Goal: Information Seeking & Learning: Learn about a topic

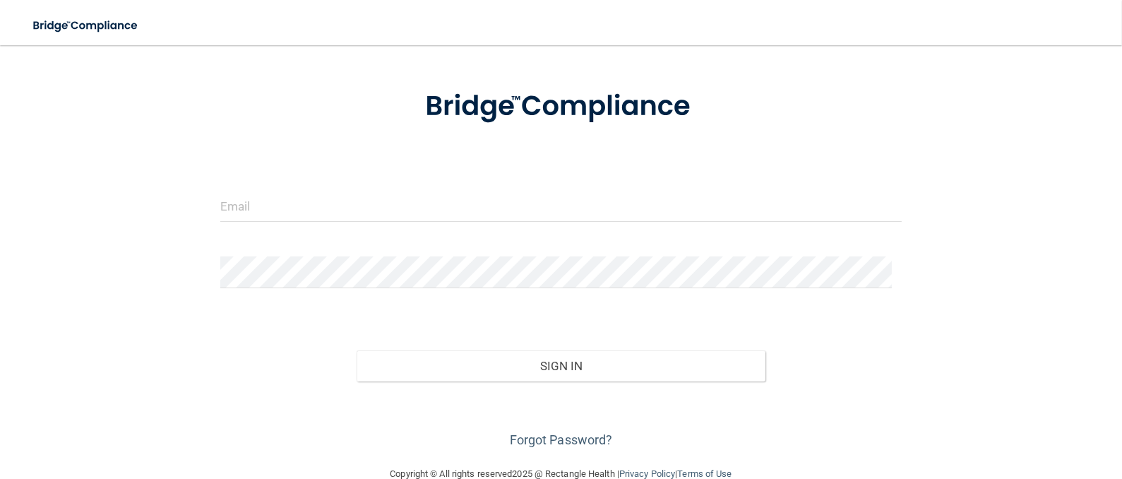
scroll to position [88, 0]
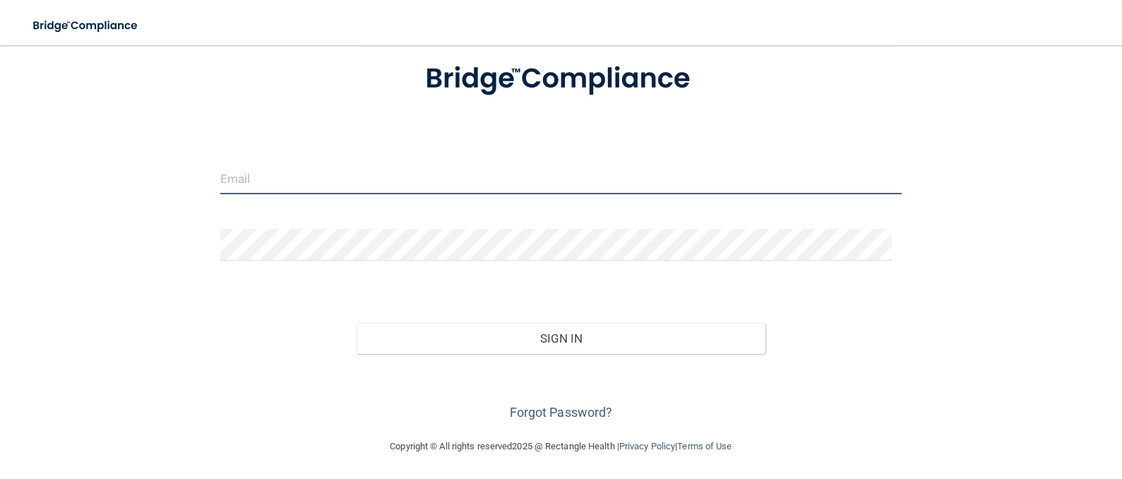
click at [327, 162] on input "email" at bounding box center [561, 178] width 682 height 32
click at [317, 188] on input "email" at bounding box center [561, 178] width 682 height 32
type input "[EMAIL_ADDRESS][DOMAIN_NAME]"
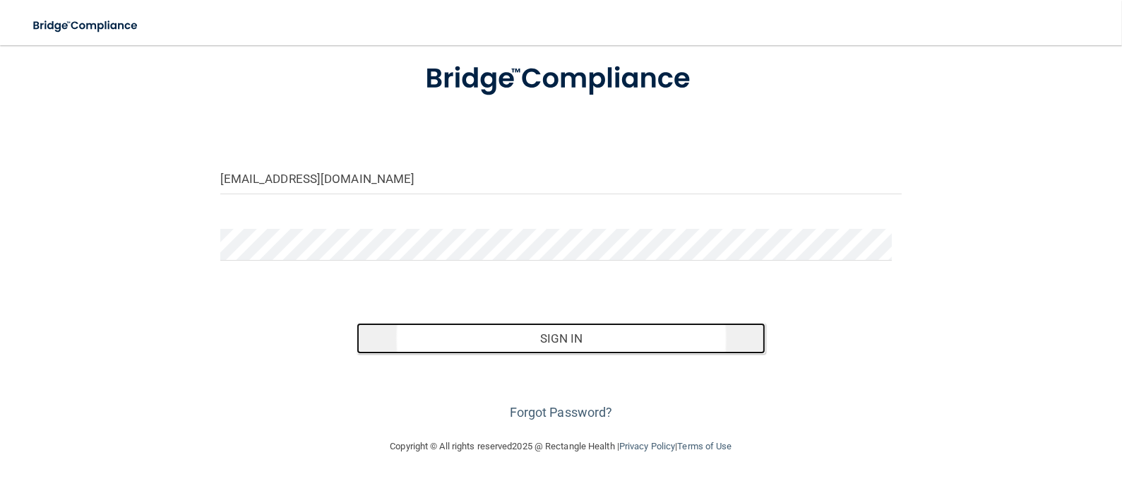
click at [549, 336] on button "Sign In" at bounding box center [560, 338] width 409 height 31
click at [517, 341] on button "Sign In" at bounding box center [560, 338] width 409 height 31
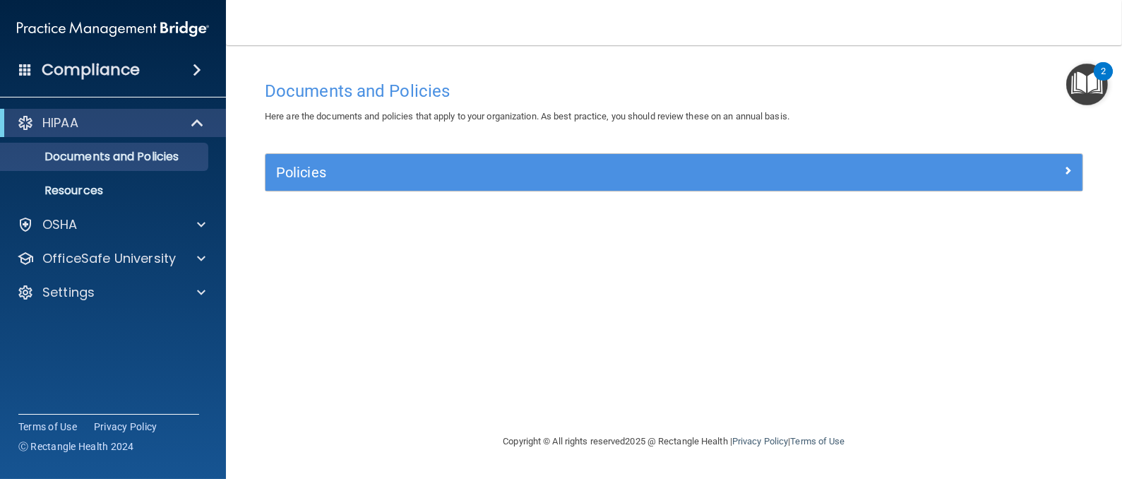
click at [201, 73] on span at bounding box center [197, 69] width 8 height 17
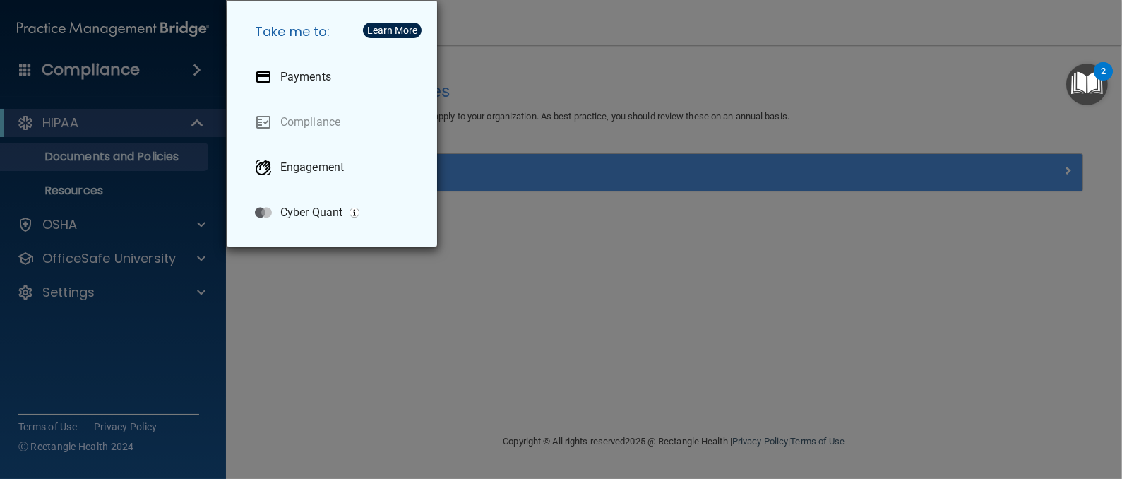
click at [196, 73] on div "Take me to: Payments Compliance Engagement Cyber Quant" at bounding box center [561, 239] width 1122 height 479
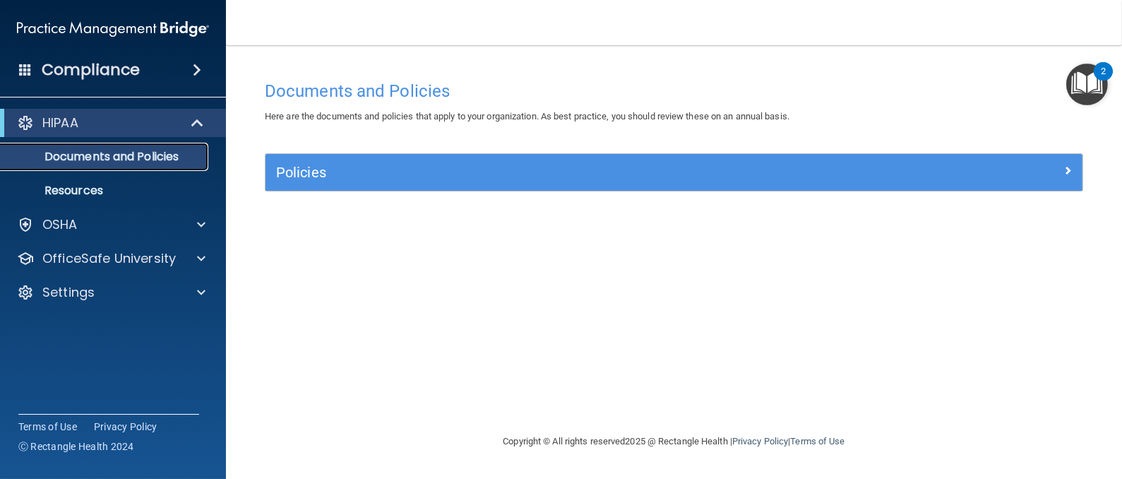
click at [90, 164] on link "Documents and Policies" at bounding box center [97, 157] width 222 height 28
click at [85, 67] on h4 "Compliance" at bounding box center [91, 70] width 98 height 20
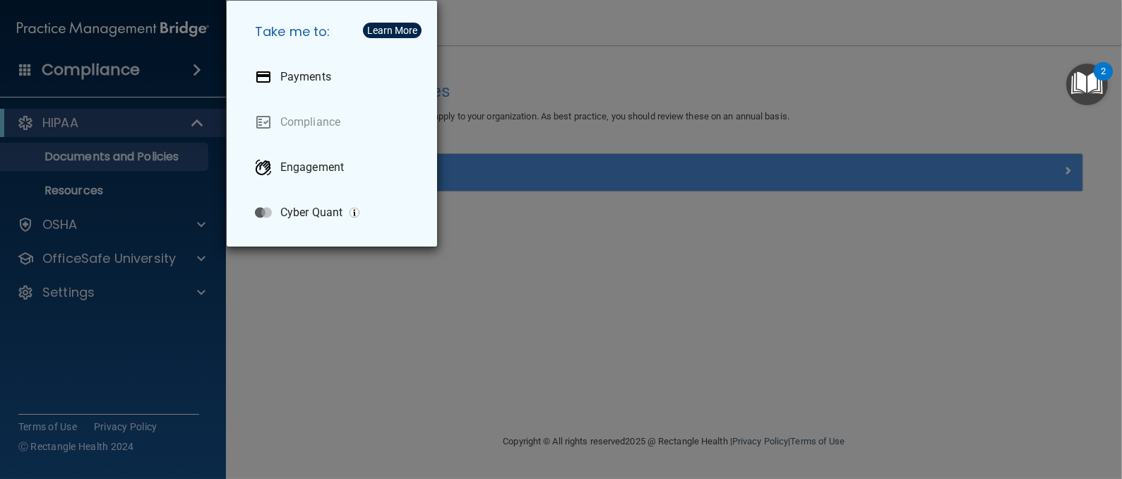
click at [483, 337] on div "Take me to: Payments Compliance Engagement Cyber Quant" at bounding box center [561, 239] width 1122 height 479
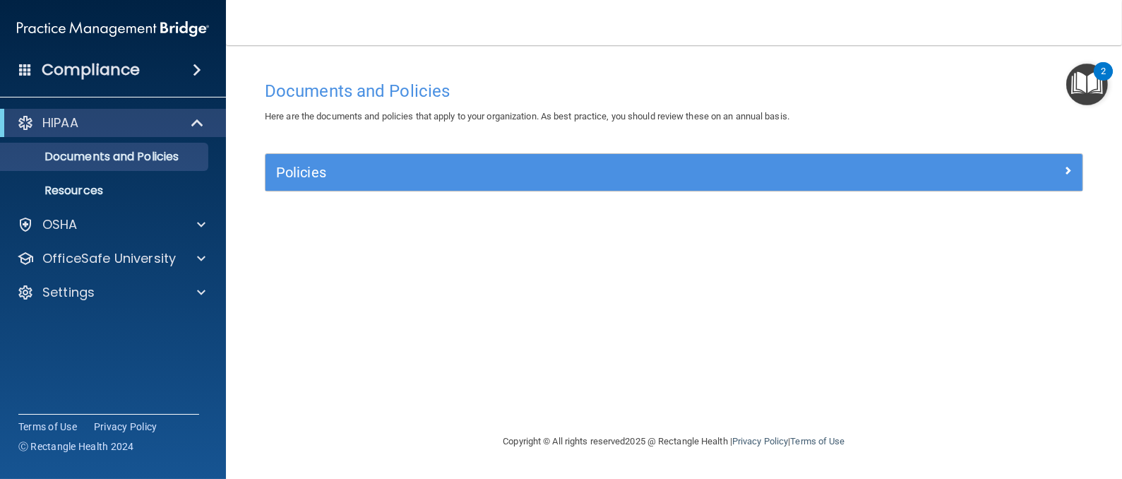
click at [1103, 86] on div "2" at bounding box center [1102, 80] width 5 height 18
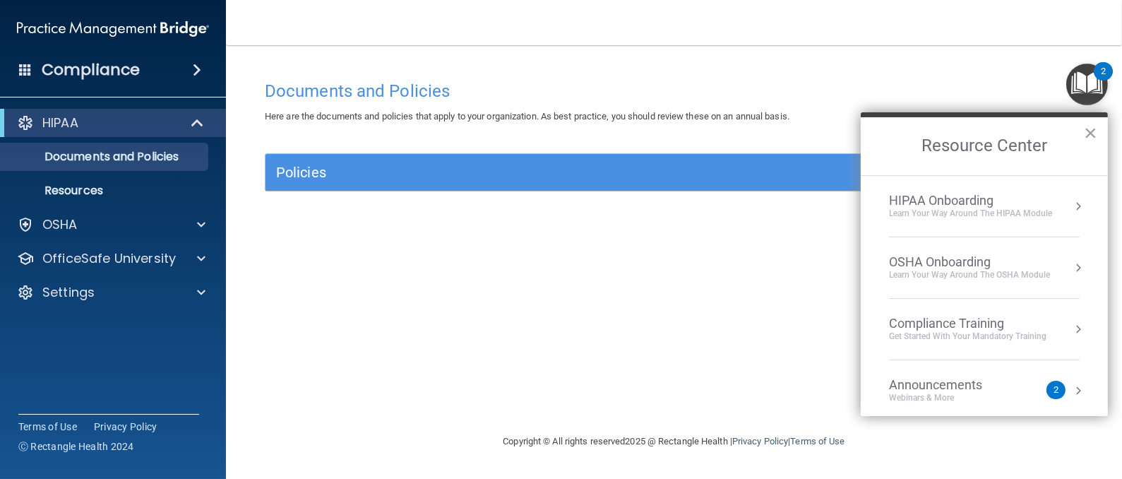
click at [950, 200] on div "HIPAA Onboarding" at bounding box center [970, 201] width 163 height 16
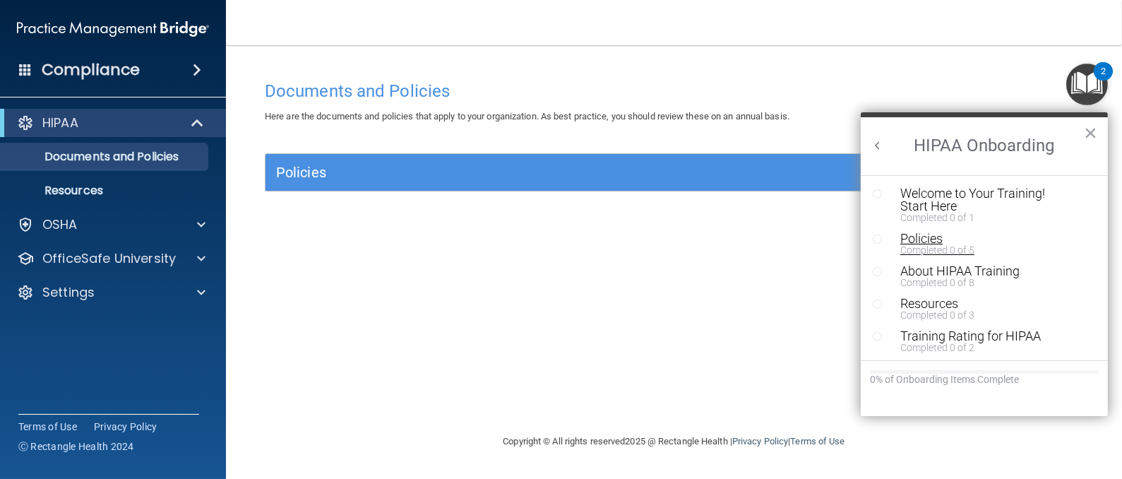
scroll to position [1, 0]
click at [1091, 83] on img "Open Resource Center, 2 new notifications" at bounding box center [1087, 85] width 42 height 42
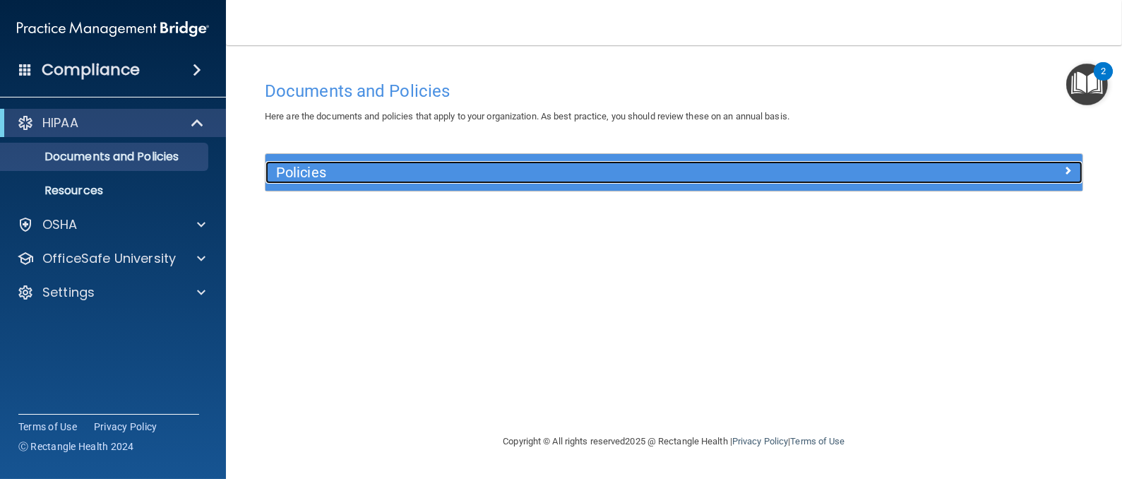
click at [1050, 169] on div at bounding box center [980, 169] width 204 height 17
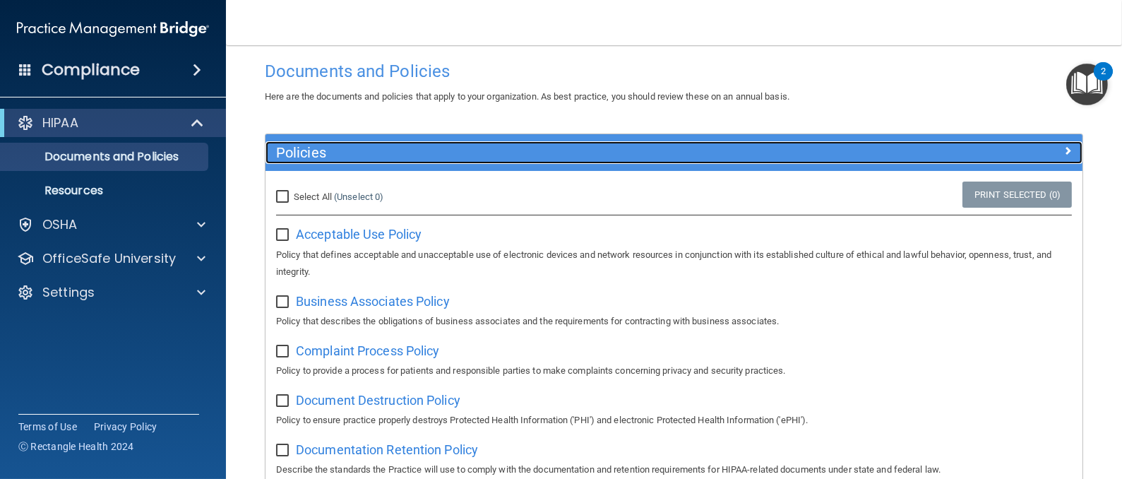
scroll to position [0, 0]
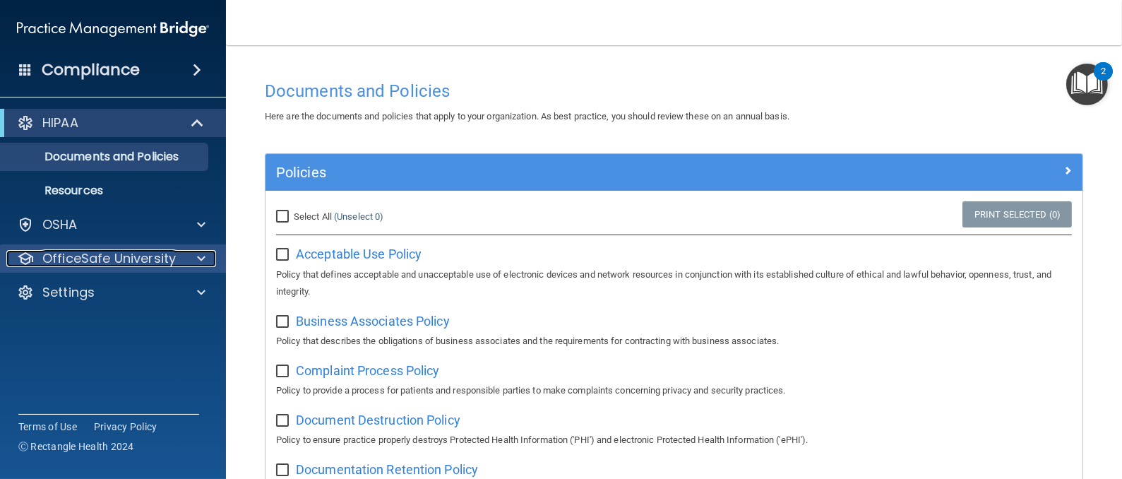
click at [62, 258] on p "OfficeSafe University" at bounding box center [108, 258] width 133 height 17
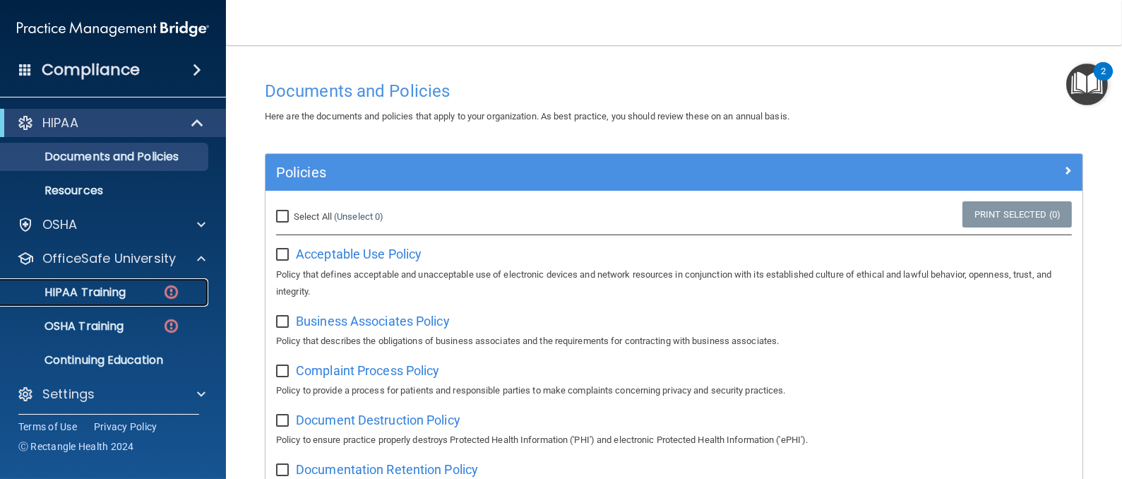
click at [74, 291] on p "HIPAA Training" at bounding box center [67, 292] width 116 height 14
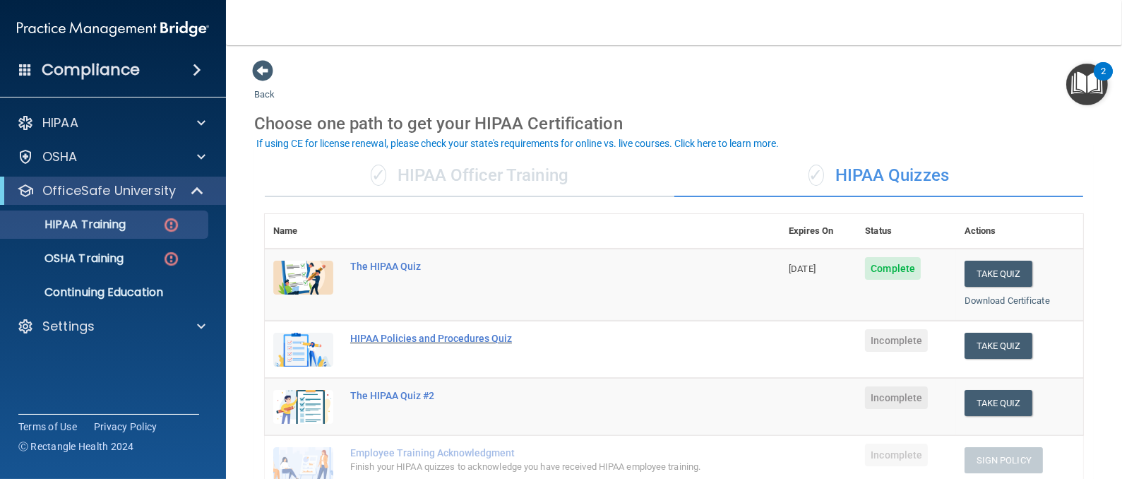
click at [388, 332] on div "HIPAA Policies and Procedures Quiz" at bounding box center [529, 337] width 359 height 11
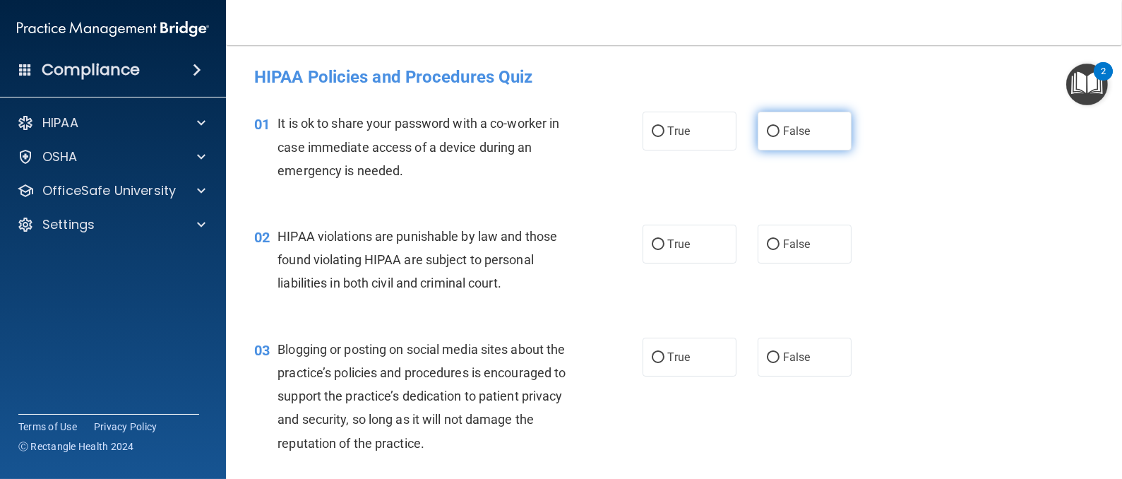
click at [767, 129] on input "False" at bounding box center [773, 131] width 13 height 11
radio input "true"
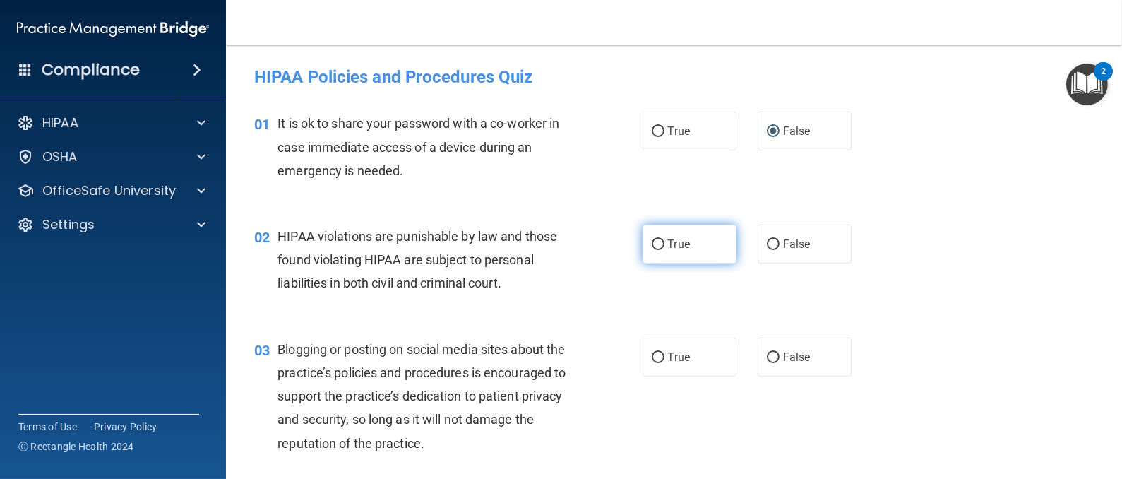
click at [668, 241] on span "True" at bounding box center [679, 243] width 22 height 13
click at [660, 241] on input "True" at bounding box center [657, 244] width 13 height 11
radio input "true"
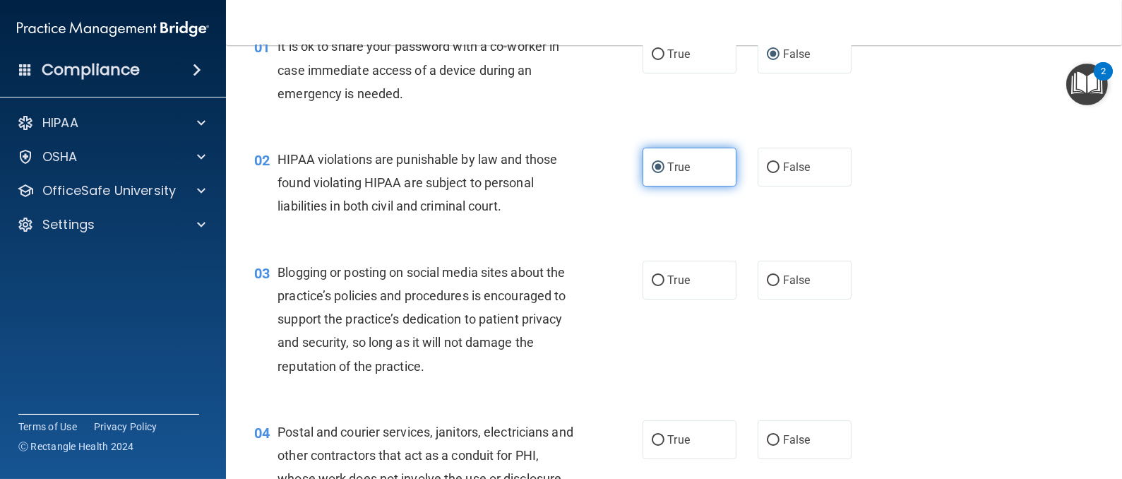
scroll to position [106, 0]
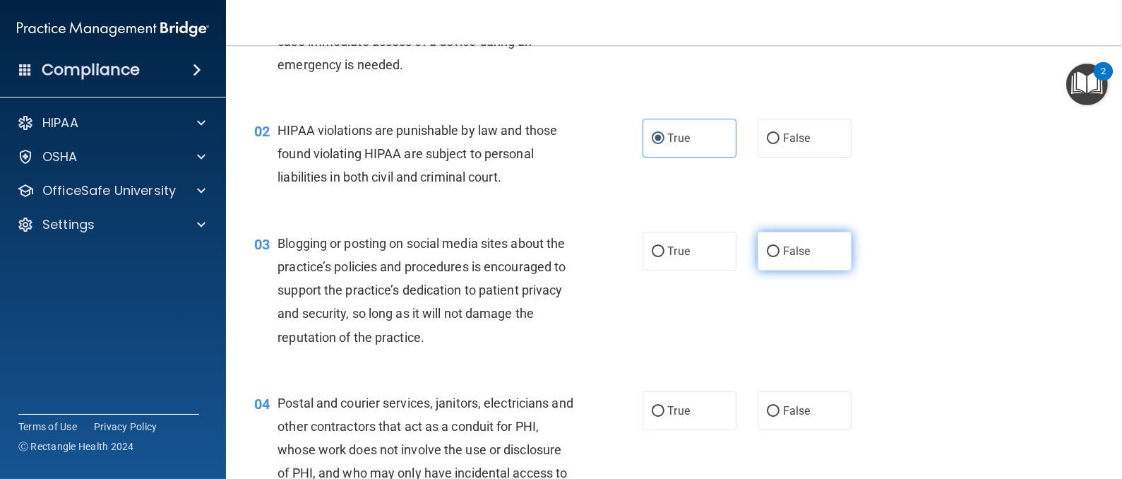
click at [767, 246] on input "False" at bounding box center [773, 251] width 13 height 11
radio input "true"
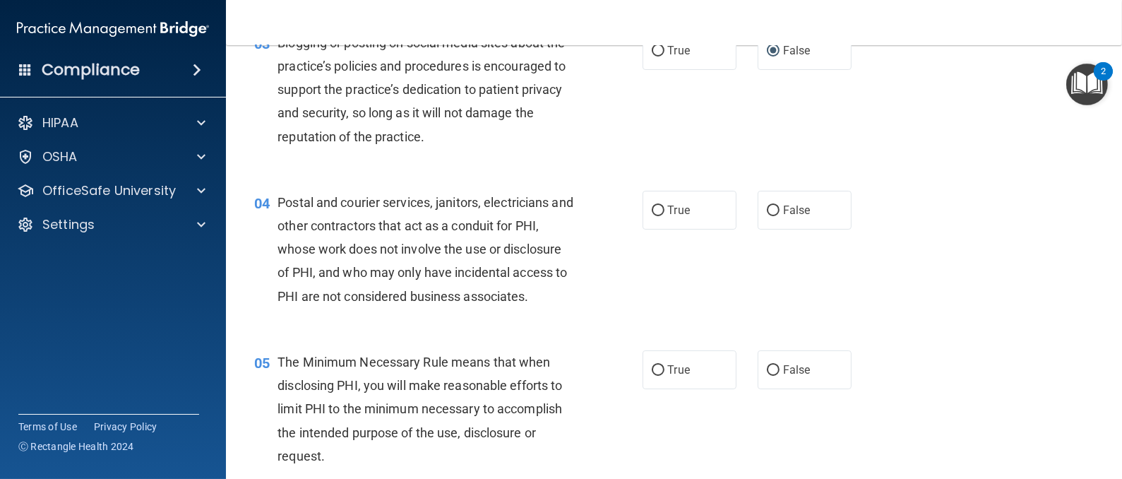
scroll to position [317, 0]
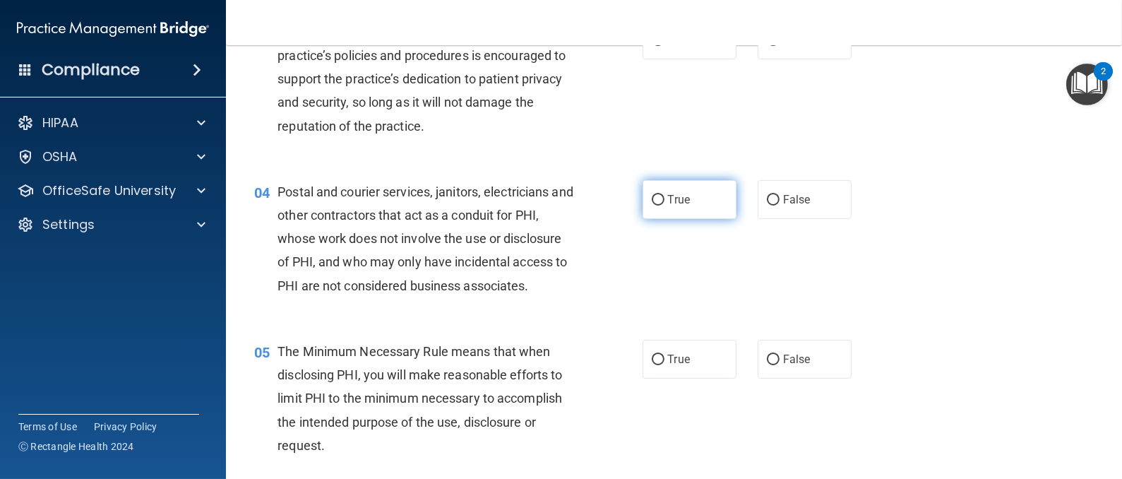
click at [651, 200] on input "True" at bounding box center [657, 200] width 13 height 11
radio input "true"
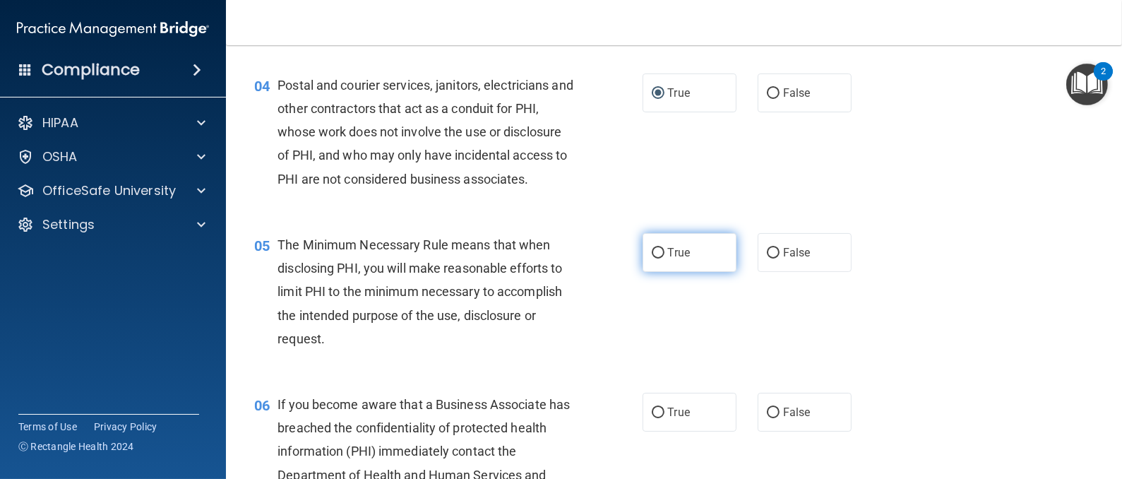
click at [651, 251] on input "True" at bounding box center [657, 253] width 13 height 11
radio input "true"
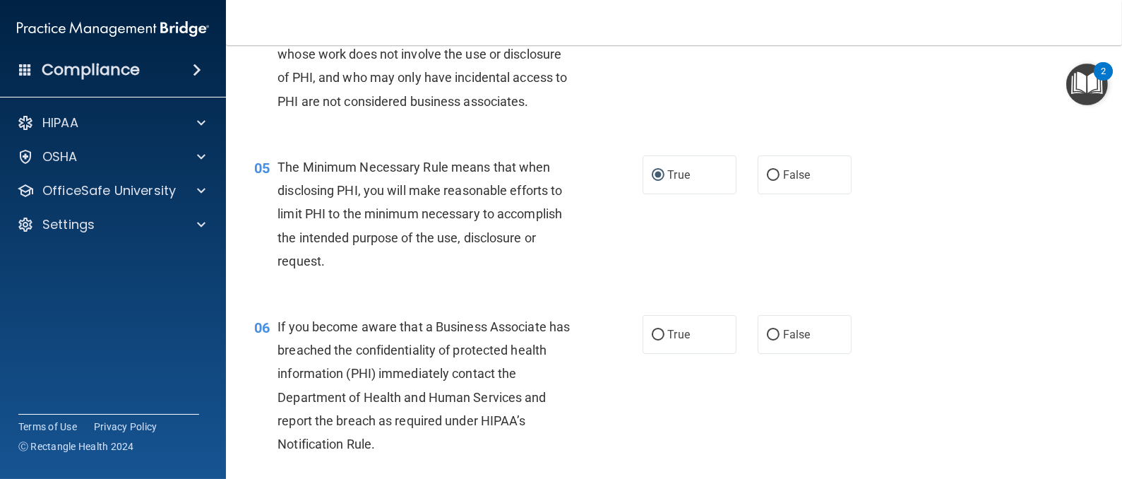
scroll to position [529, 0]
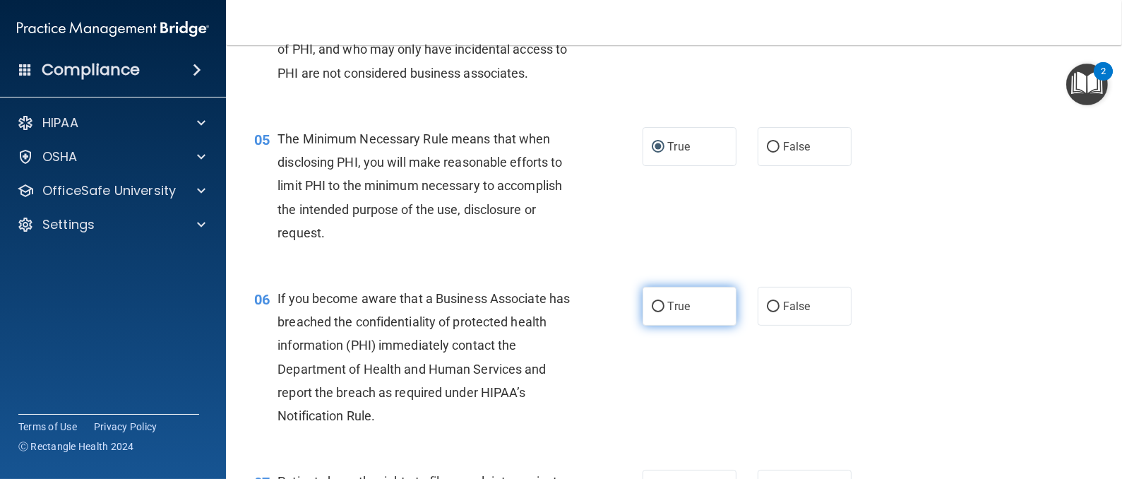
click at [659, 308] on label "True" at bounding box center [689, 306] width 94 height 39
click at [659, 308] on input "True" at bounding box center [657, 306] width 13 height 11
radio input "true"
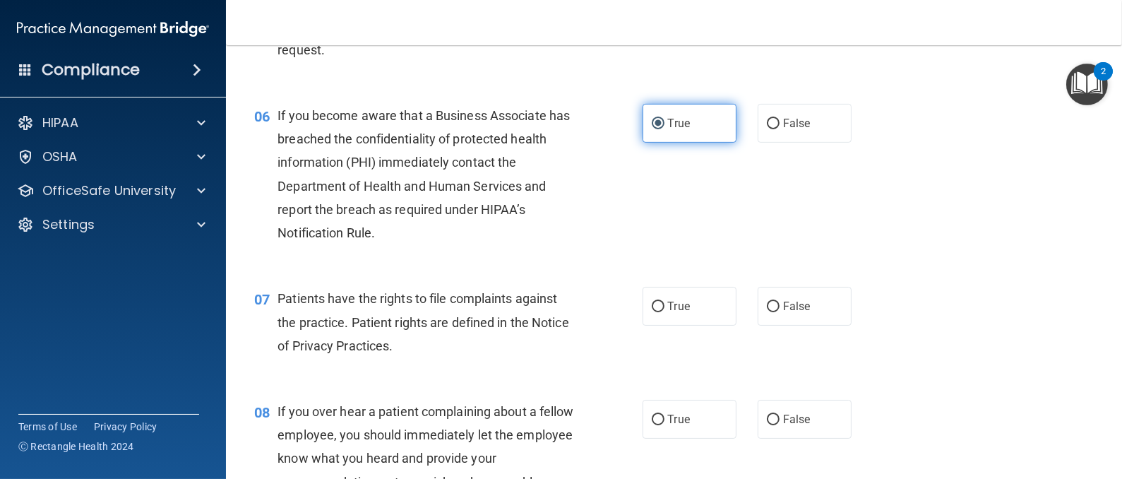
scroll to position [741, 0]
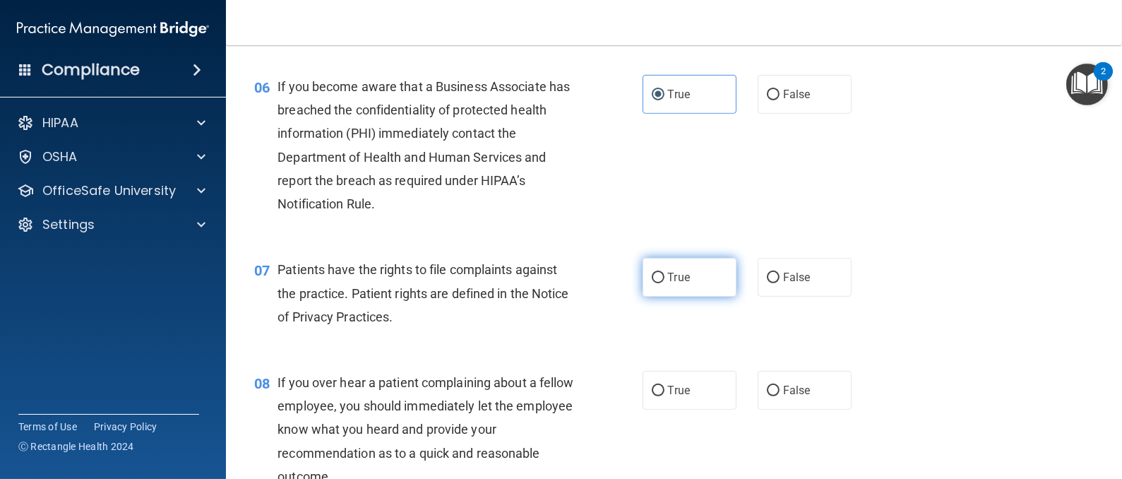
click at [651, 282] on input "True" at bounding box center [657, 277] width 13 height 11
radio input "true"
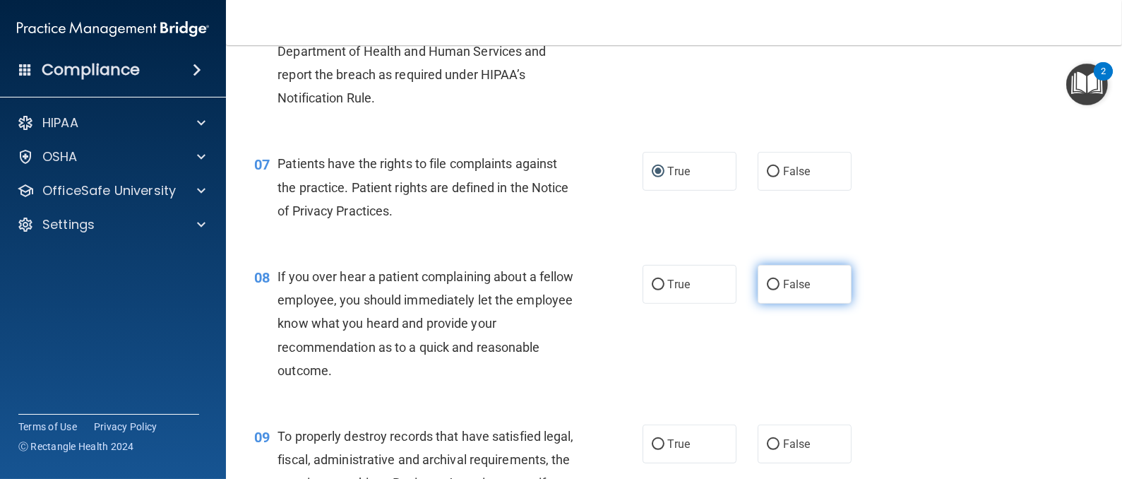
click at [767, 280] on input "False" at bounding box center [773, 285] width 13 height 11
radio input "true"
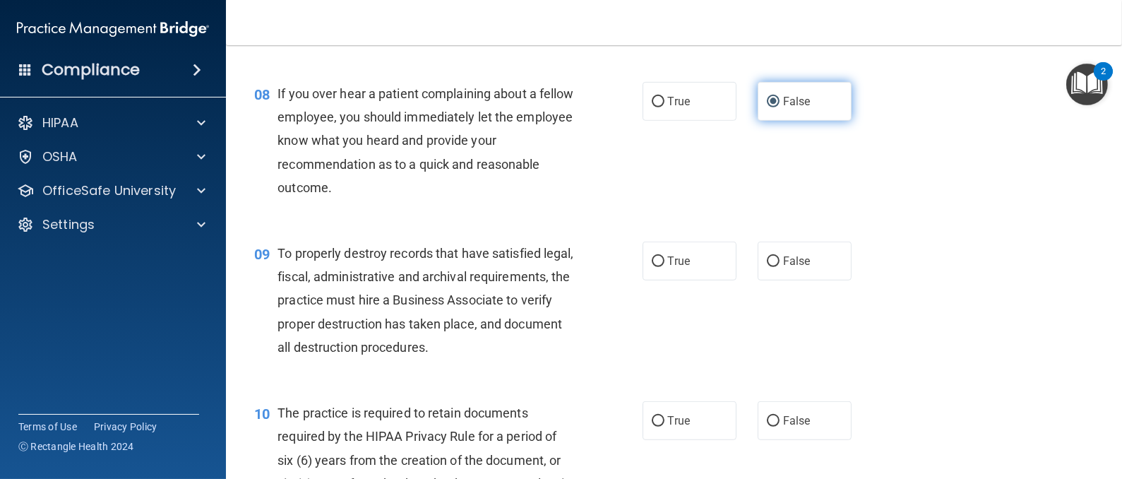
scroll to position [1059, 0]
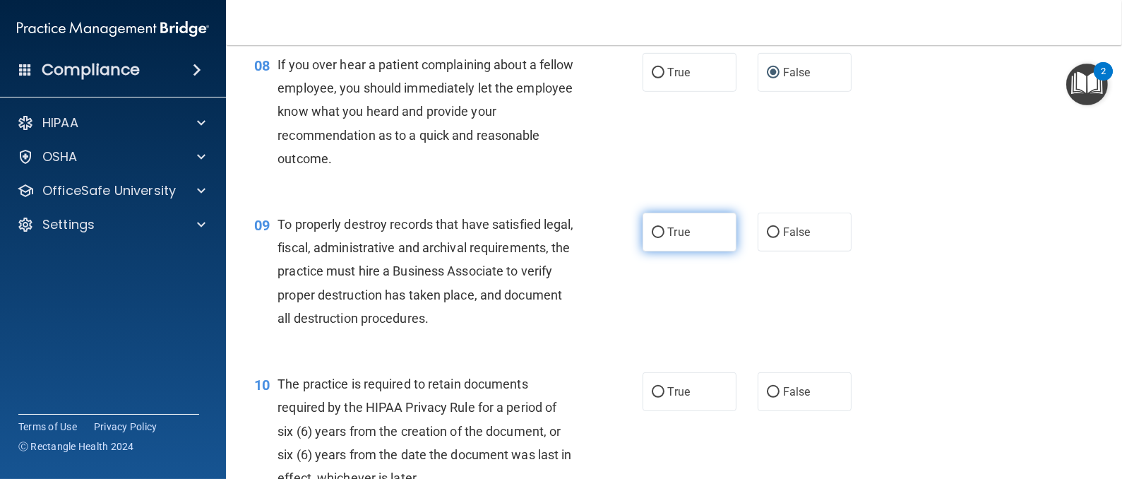
click at [651, 230] on input "True" at bounding box center [657, 232] width 13 height 11
radio input "true"
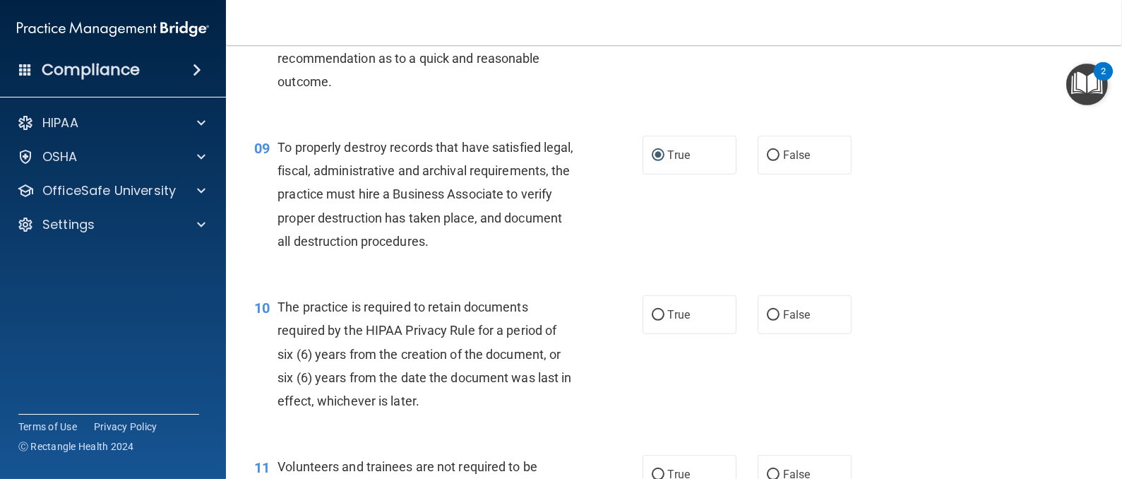
scroll to position [1164, 0]
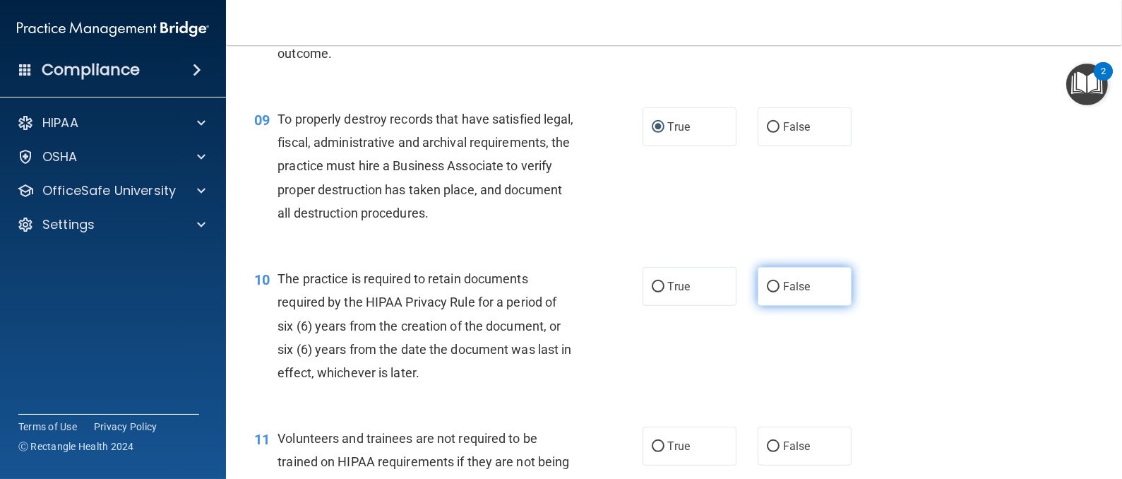
click at [767, 282] on input "False" at bounding box center [773, 287] width 13 height 11
radio input "true"
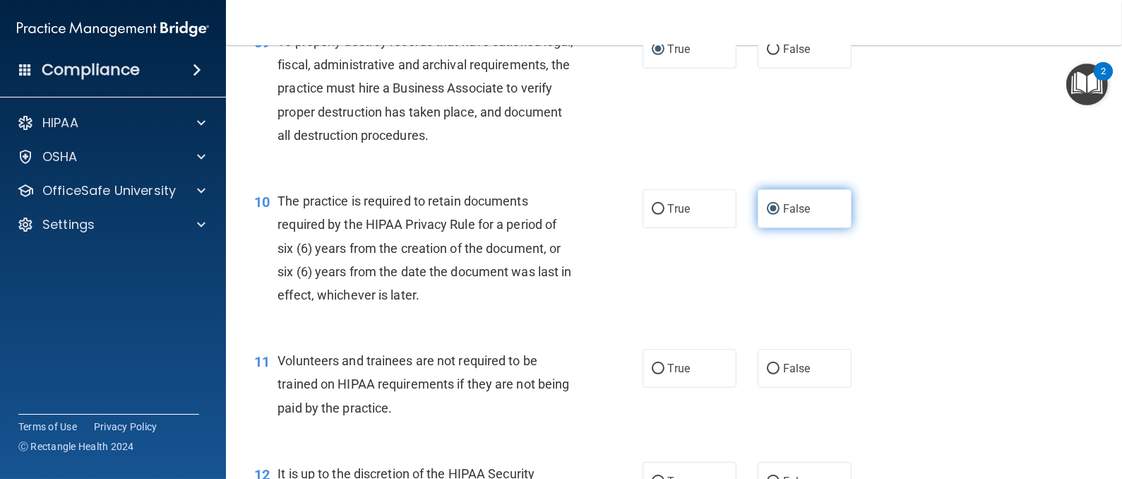
scroll to position [1270, 0]
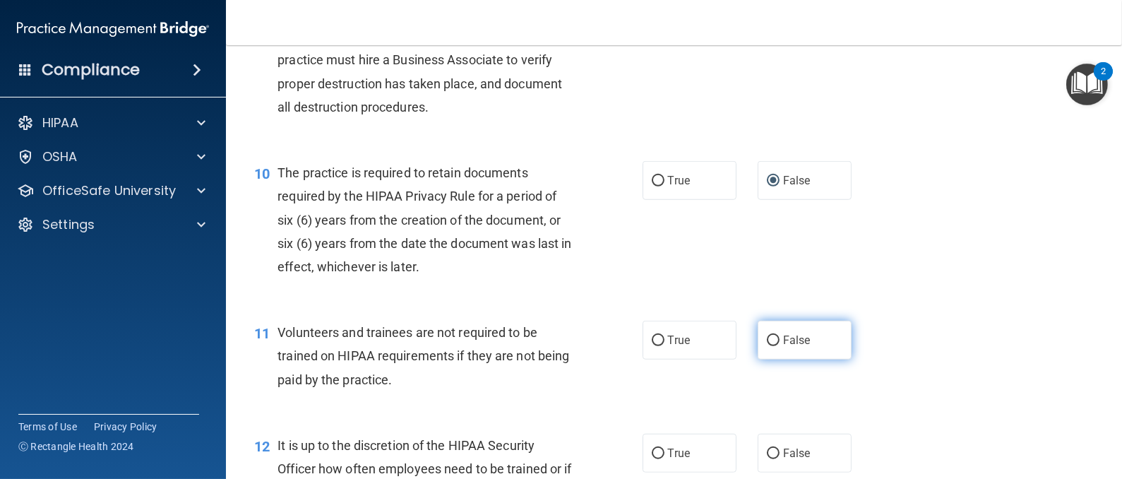
click at [767, 335] on input "False" at bounding box center [773, 340] width 13 height 11
radio input "true"
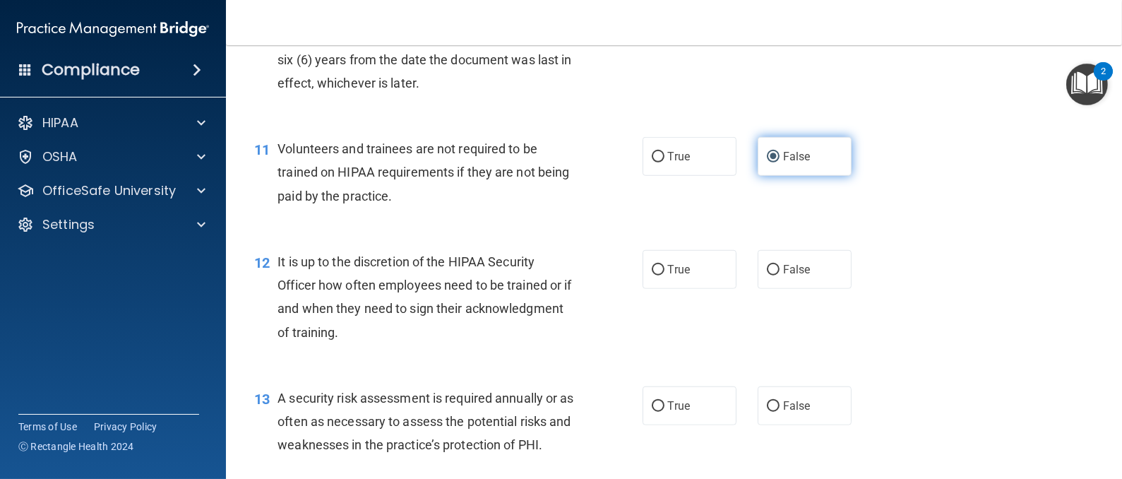
scroll to position [1482, 0]
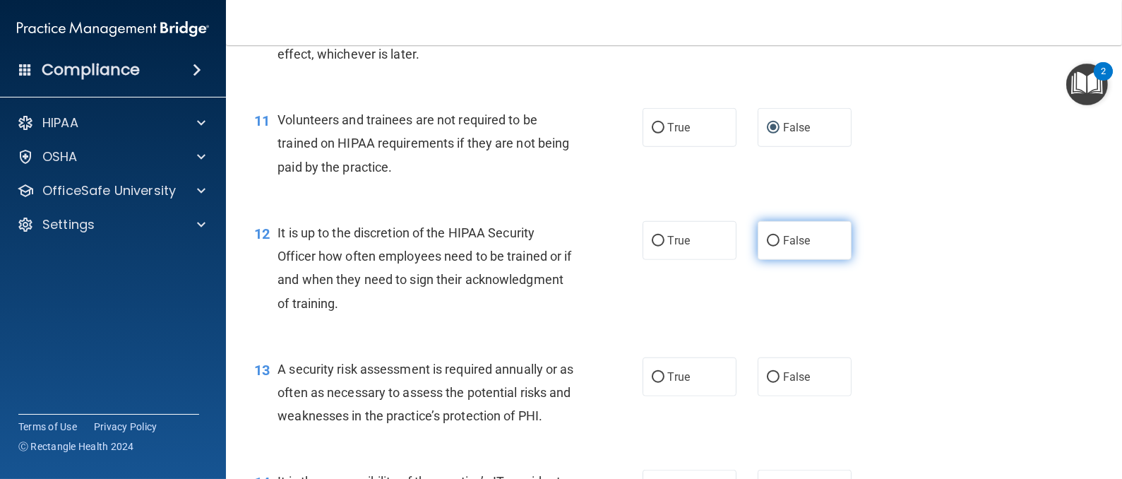
click at [767, 237] on input "False" at bounding box center [773, 241] width 13 height 11
radio input "true"
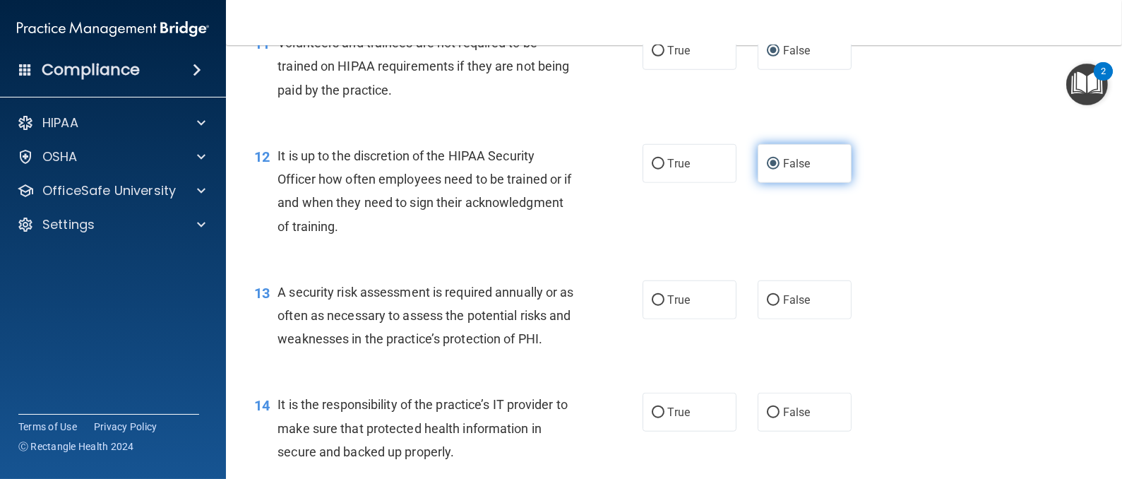
scroll to position [1588, 0]
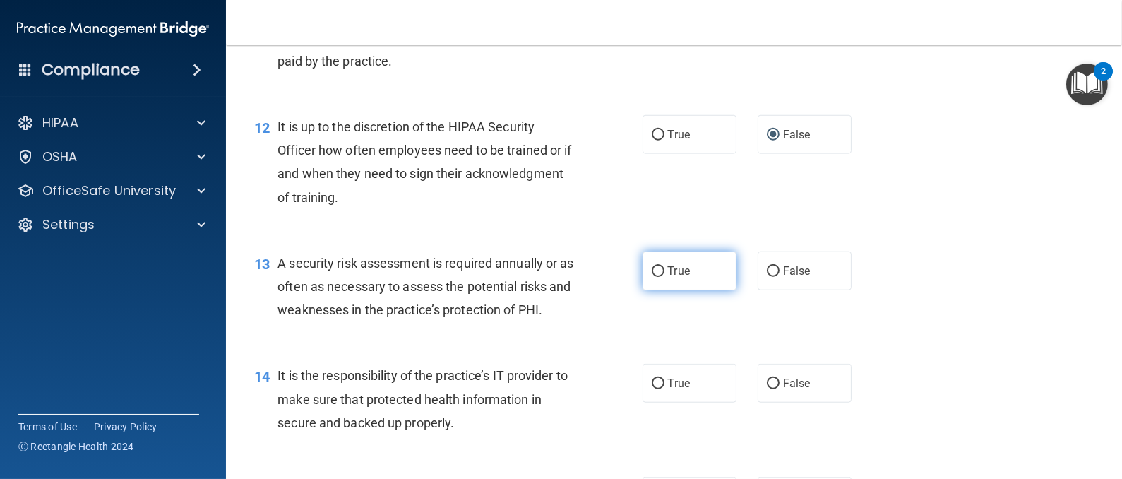
click at [651, 266] on input "True" at bounding box center [657, 271] width 13 height 11
radio input "true"
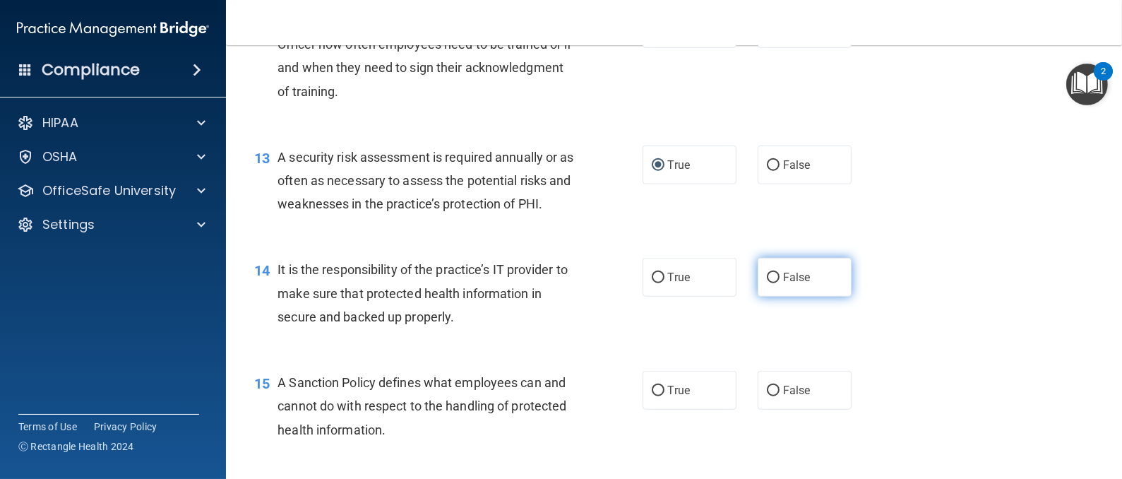
click at [769, 296] on label "False" at bounding box center [804, 277] width 94 height 39
click at [769, 283] on input "False" at bounding box center [773, 277] width 13 height 11
radio input "true"
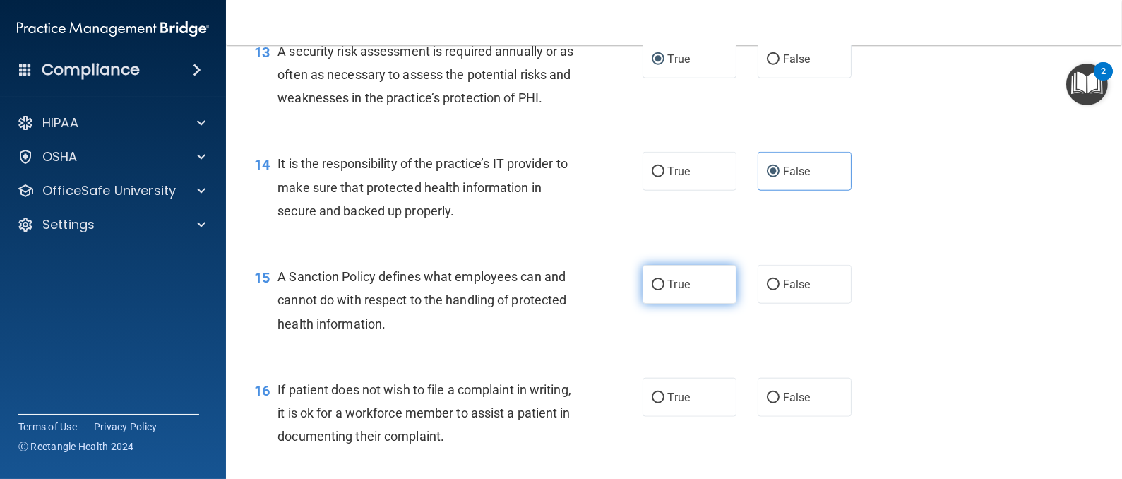
click at [651, 290] on input "True" at bounding box center [657, 285] width 13 height 11
radio input "true"
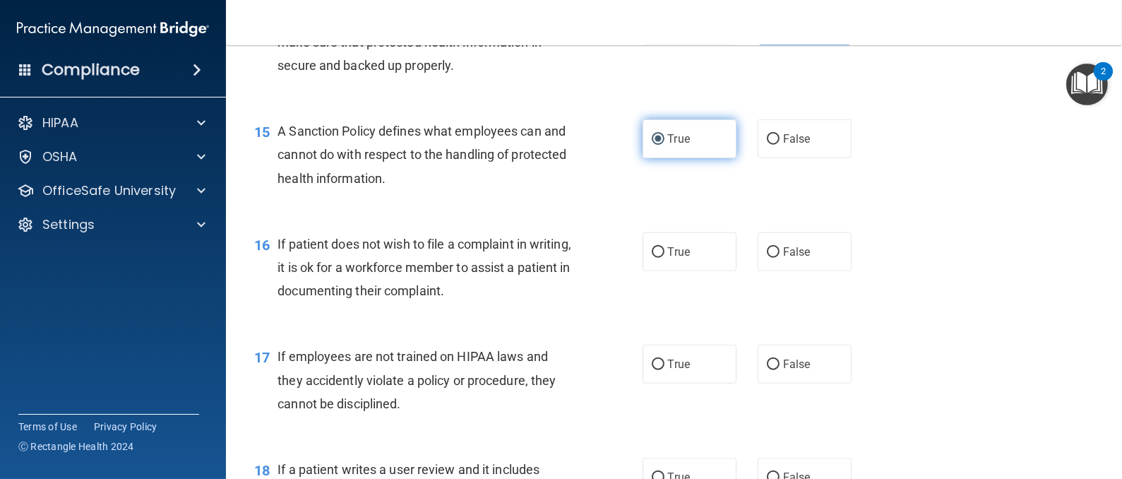
scroll to position [2012, 0]
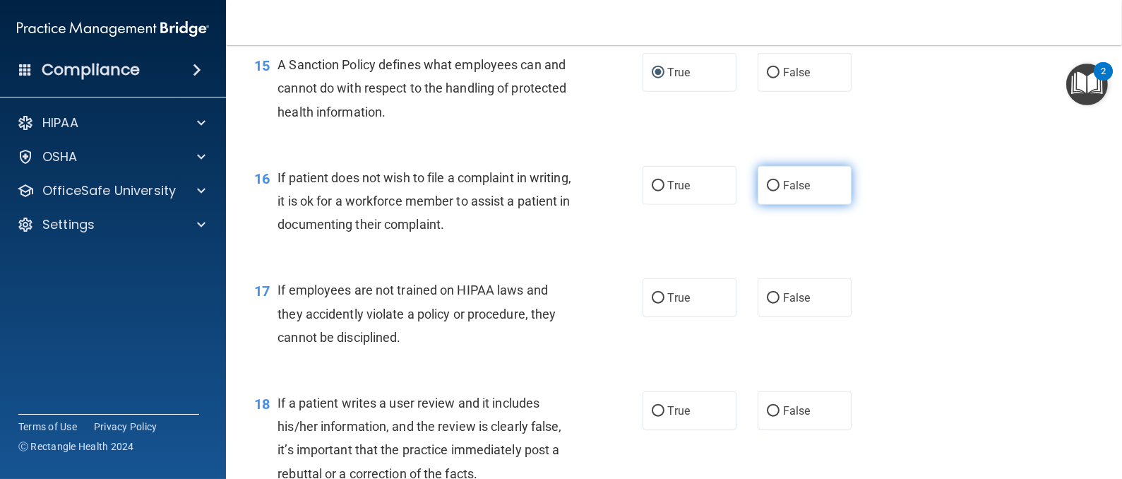
click at [767, 191] on input "False" at bounding box center [773, 186] width 13 height 11
radio input "true"
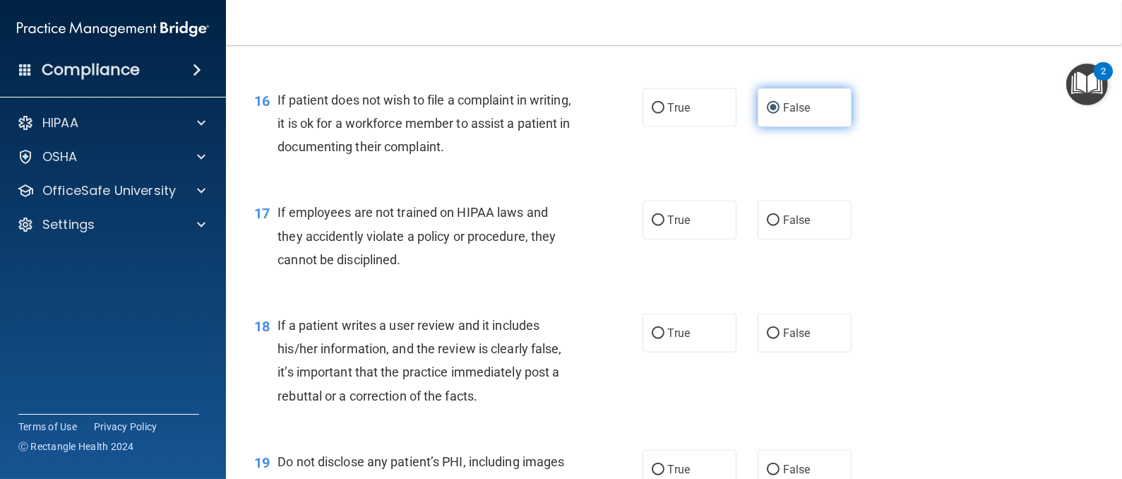
scroll to position [2118, 0]
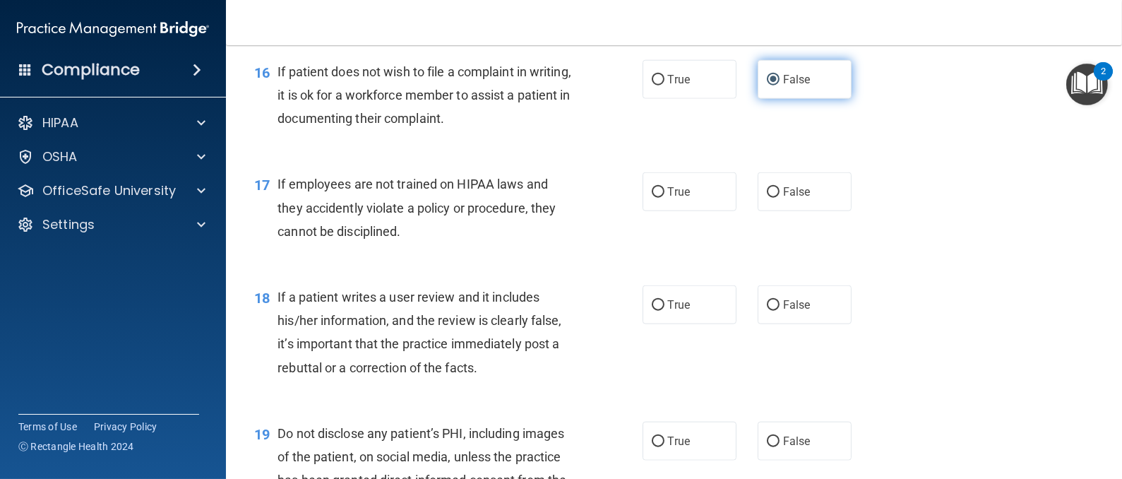
click at [767, 198] on input "False" at bounding box center [773, 192] width 13 height 11
radio input "true"
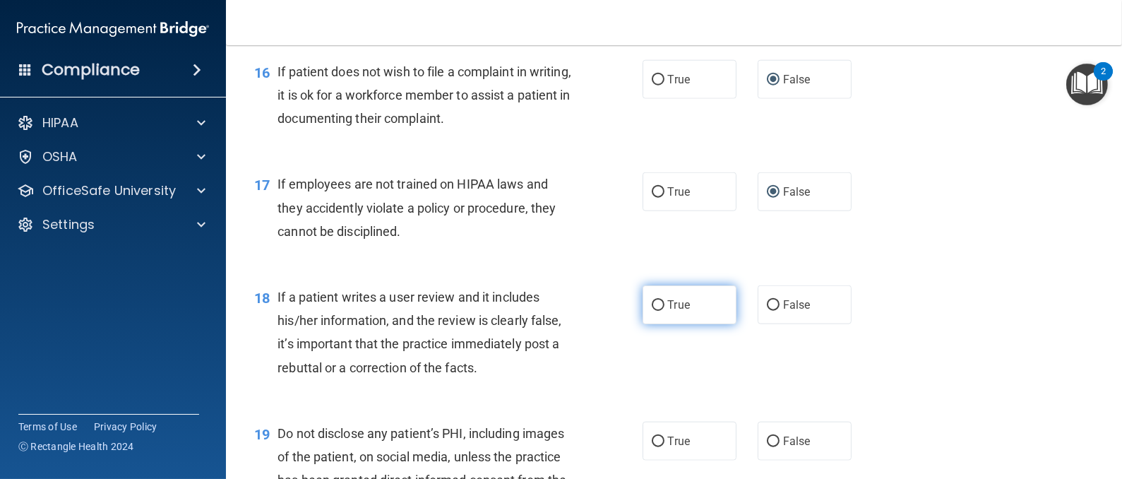
click at [654, 311] on input "True" at bounding box center [657, 305] width 13 height 11
radio input "true"
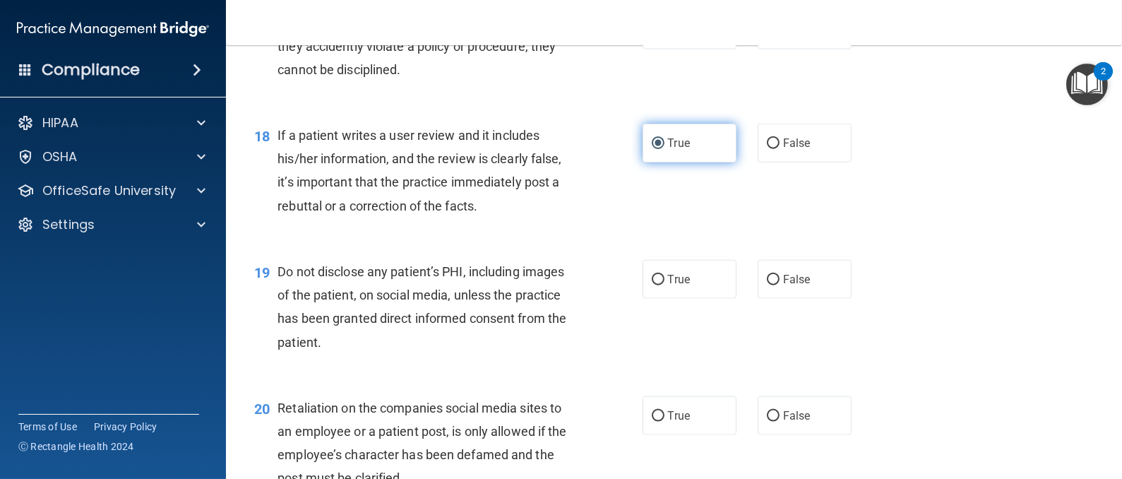
scroll to position [2329, 0]
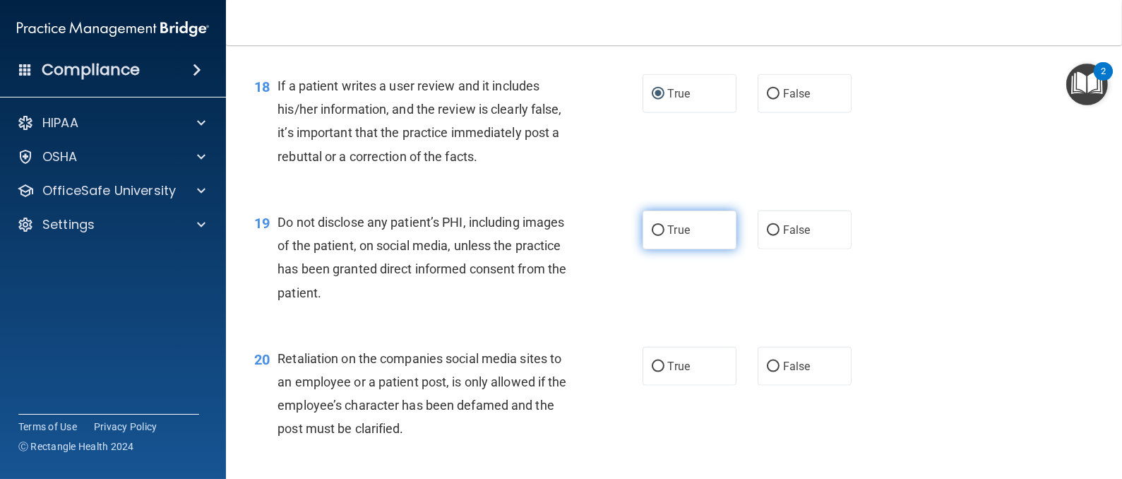
click at [656, 249] on label "True" at bounding box center [689, 229] width 94 height 39
click at [656, 236] on input "True" at bounding box center [657, 230] width 13 height 11
radio input "true"
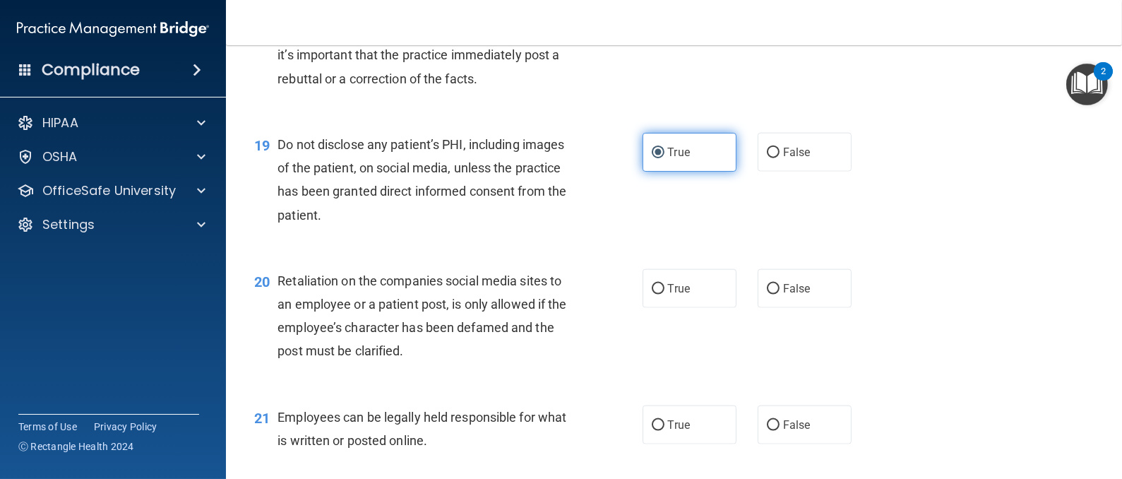
scroll to position [2434, 0]
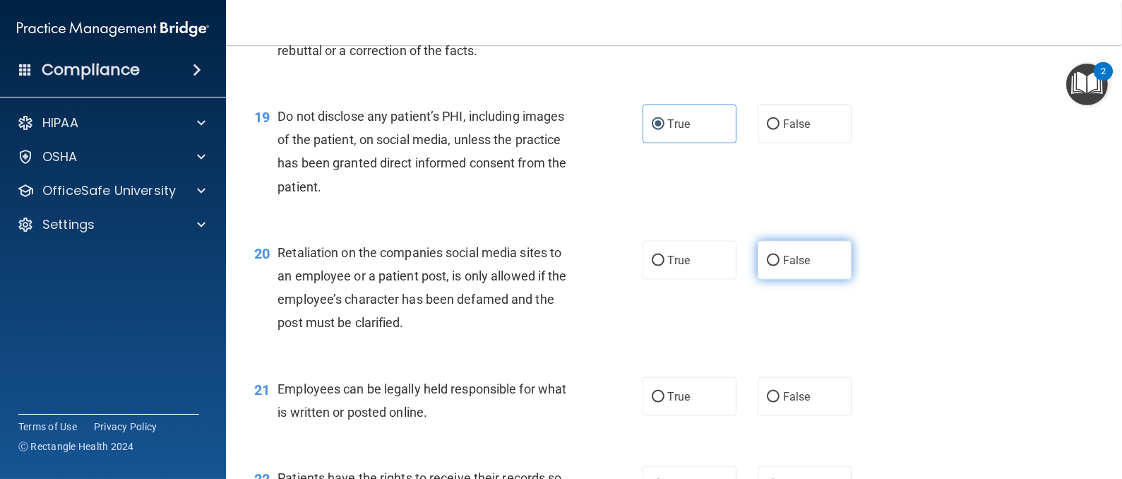
click at [767, 266] on input "False" at bounding box center [773, 261] width 13 height 11
radio input "true"
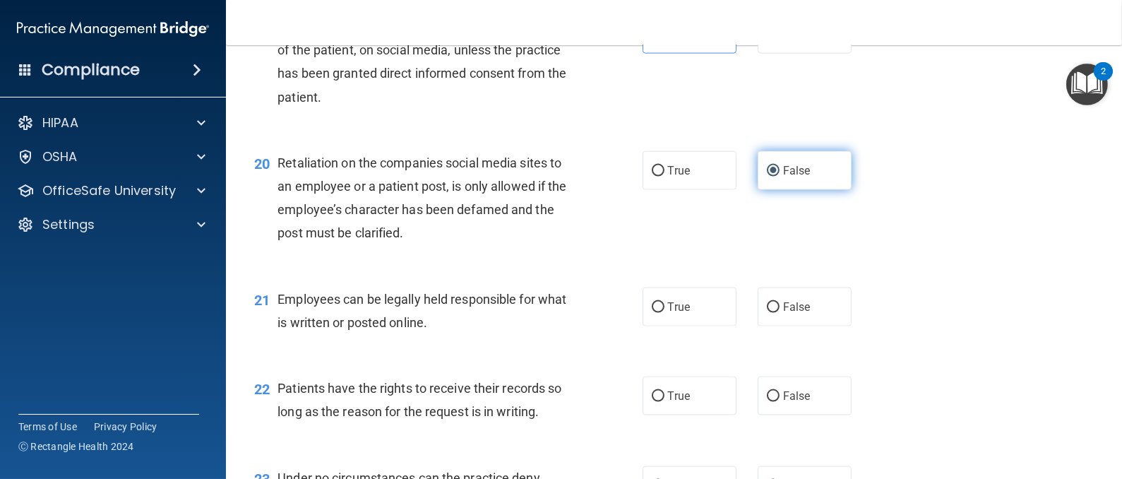
scroll to position [2646, 0]
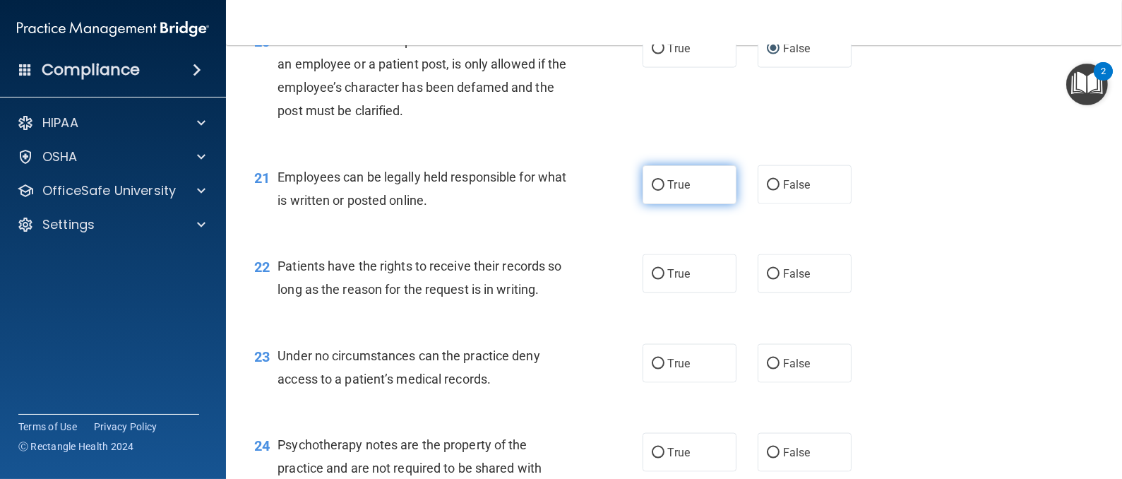
click at [651, 191] on input "True" at bounding box center [657, 185] width 13 height 11
radio input "true"
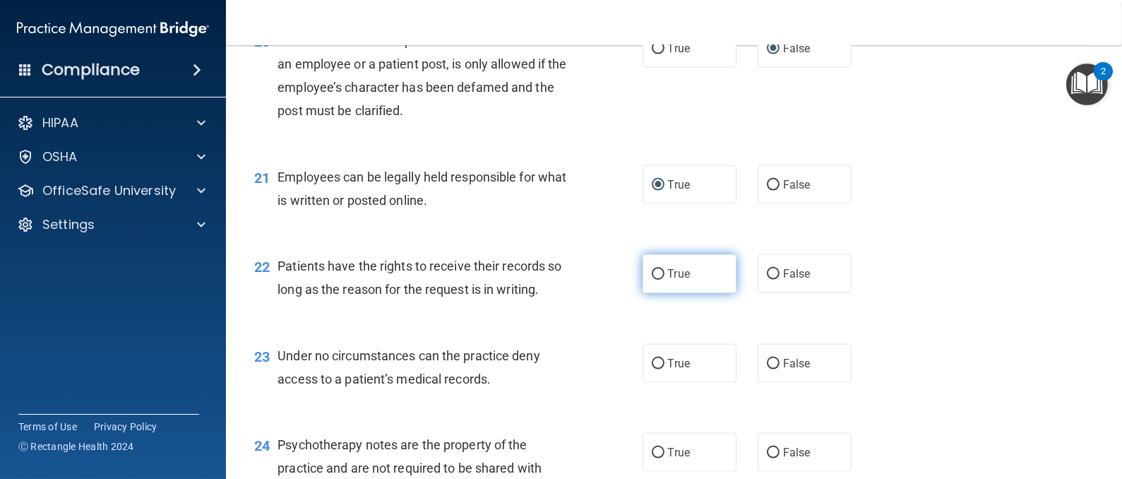
click at [651, 280] on input "True" at bounding box center [657, 274] width 13 height 11
radio input "true"
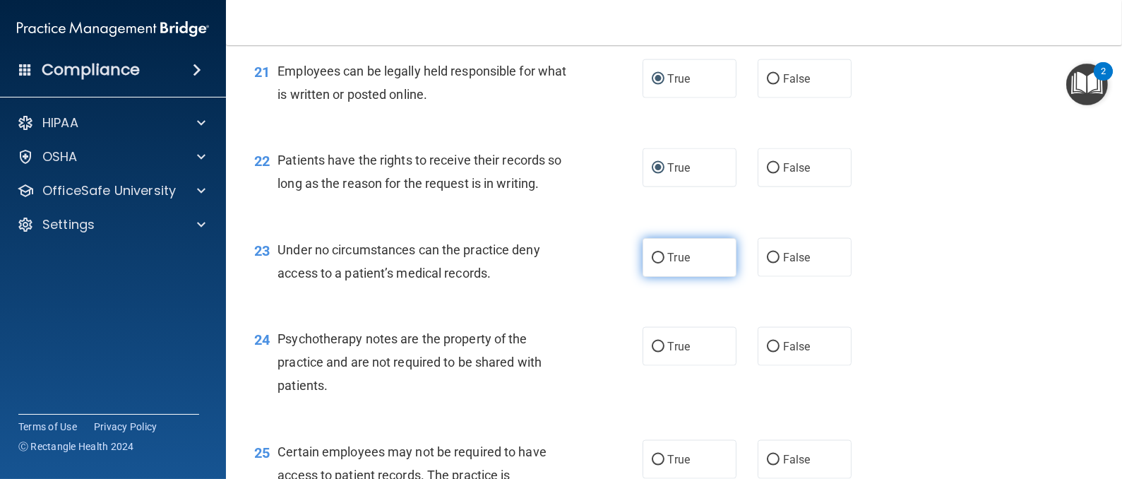
click at [651, 263] on input "True" at bounding box center [657, 258] width 13 height 11
radio input "true"
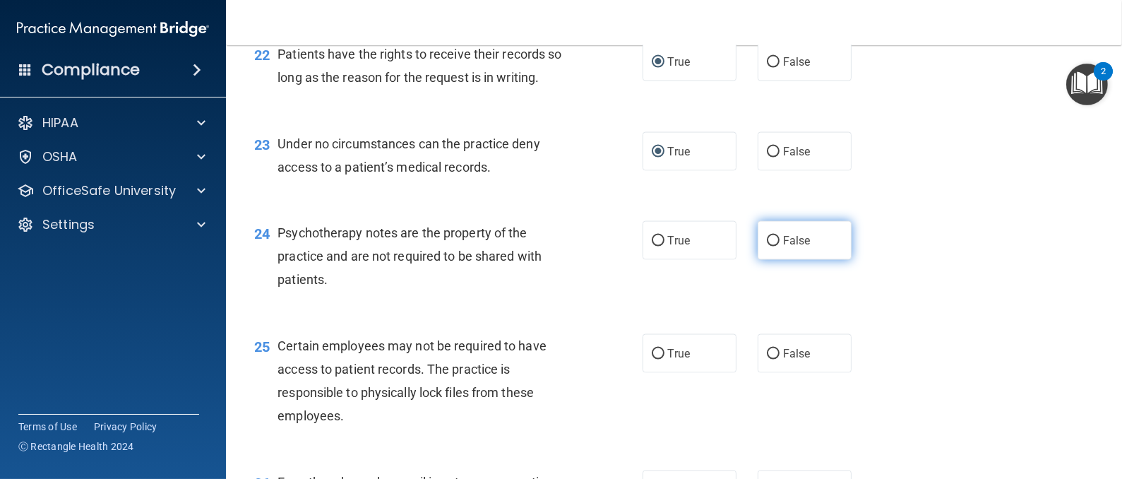
click at [767, 246] on input "False" at bounding box center [773, 241] width 13 height 11
radio input "true"
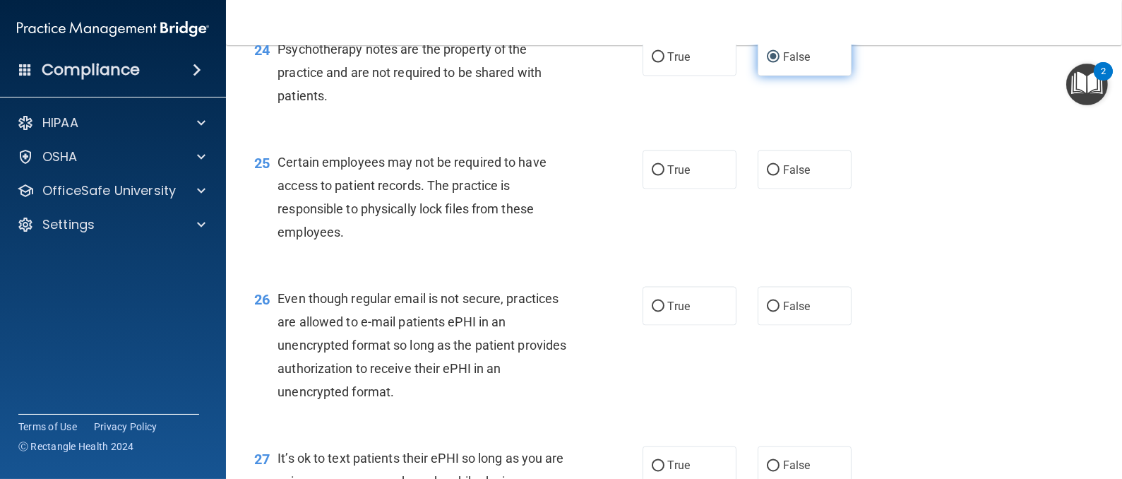
scroll to position [3070, 0]
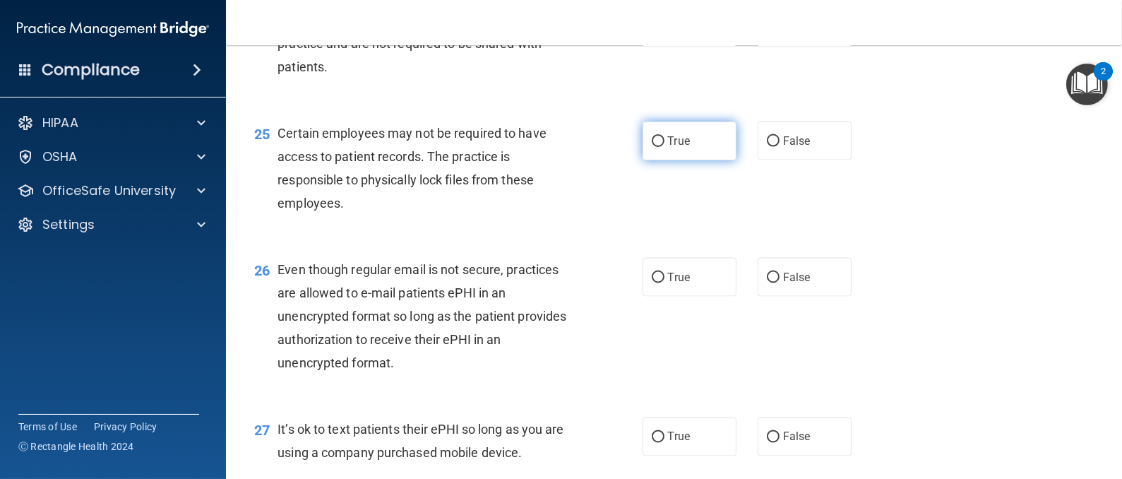
click at [658, 160] on label "True" at bounding box center [689, 140] width 94 height 39
click at [658, 147] on input "True" at bounding box center [657, 141] width 13 height 11
radio input "true"
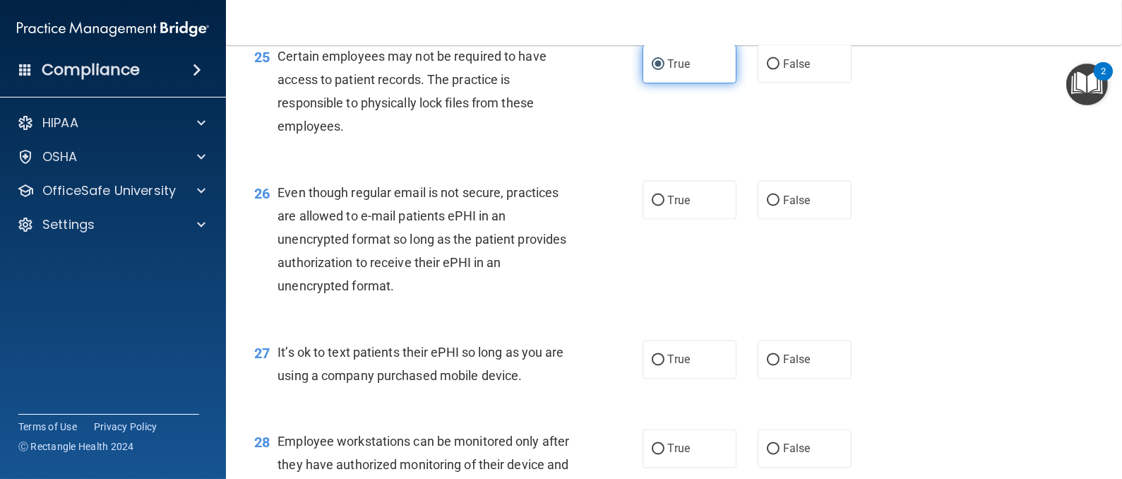
scroll to position [3176, 0]
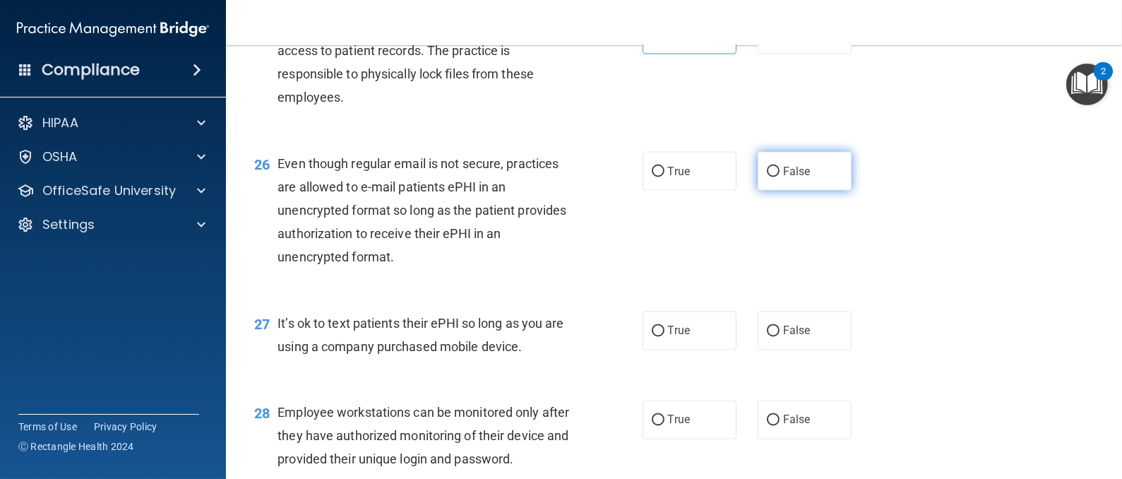
click at [768, 177] on input "False" at bounding box center [773, 172] width 13 height 11
radio input "true"
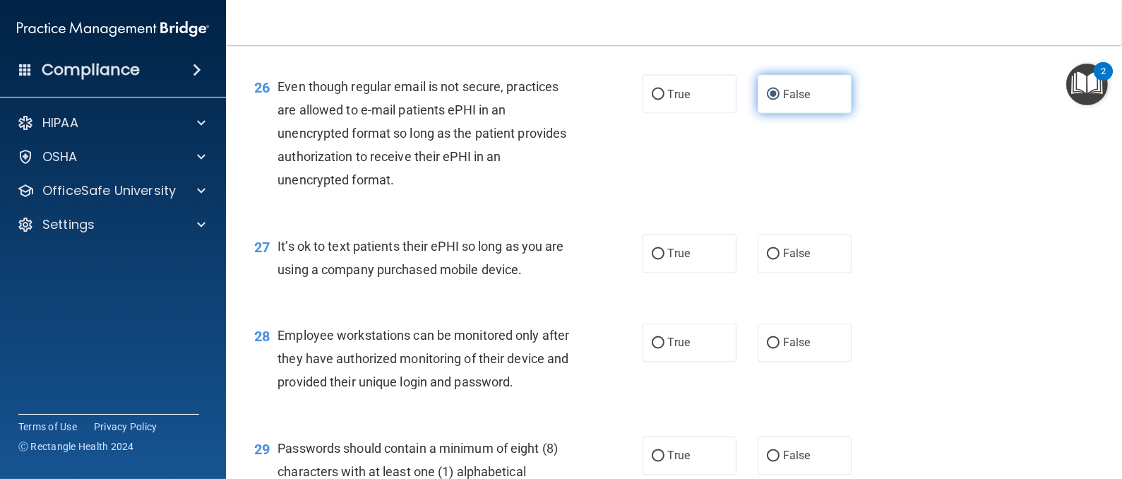
scroll to position [3282, 0]
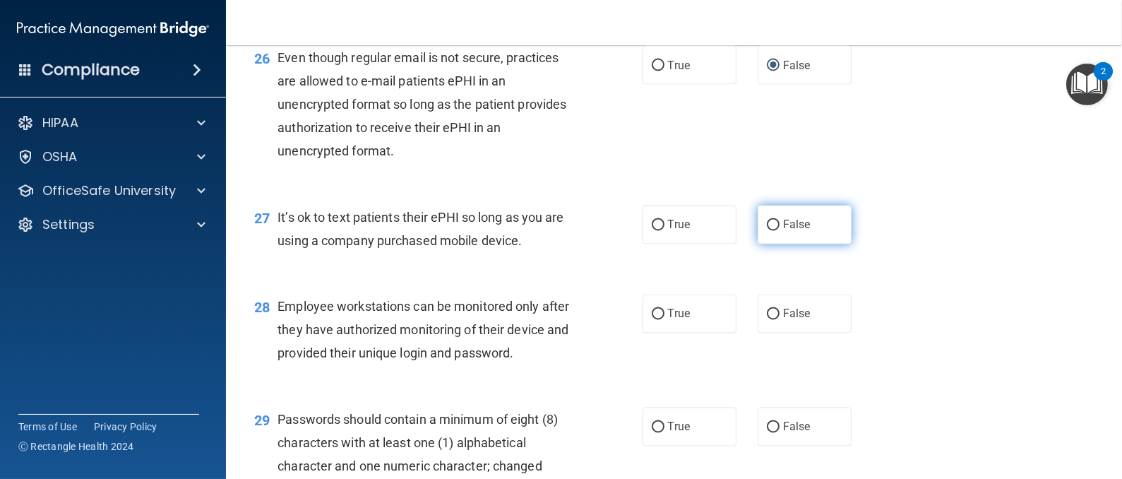
click at [768, 231] on input "False" at bounding box center [773, 225] width 13 height 11
radio input "true"
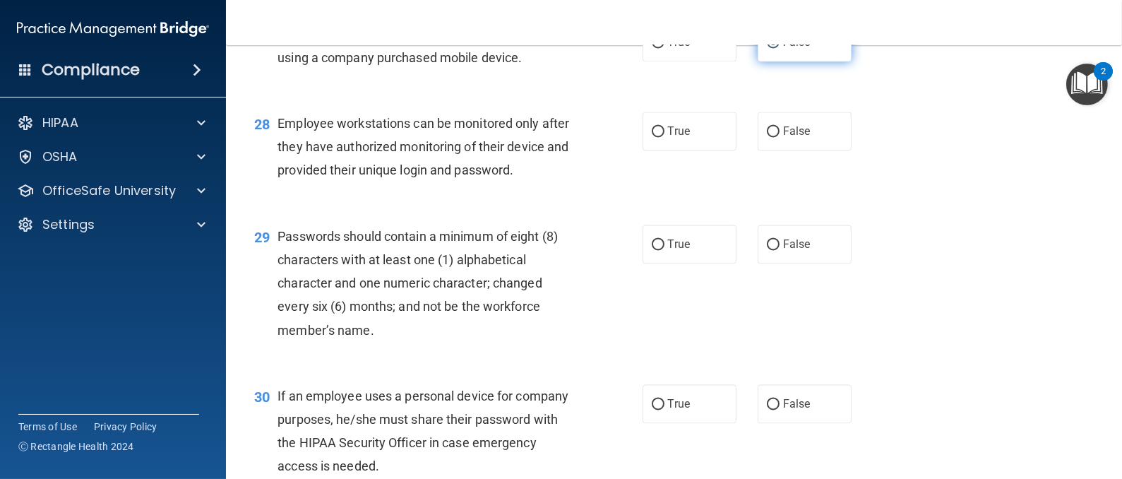
scroll to position [3494, 0]
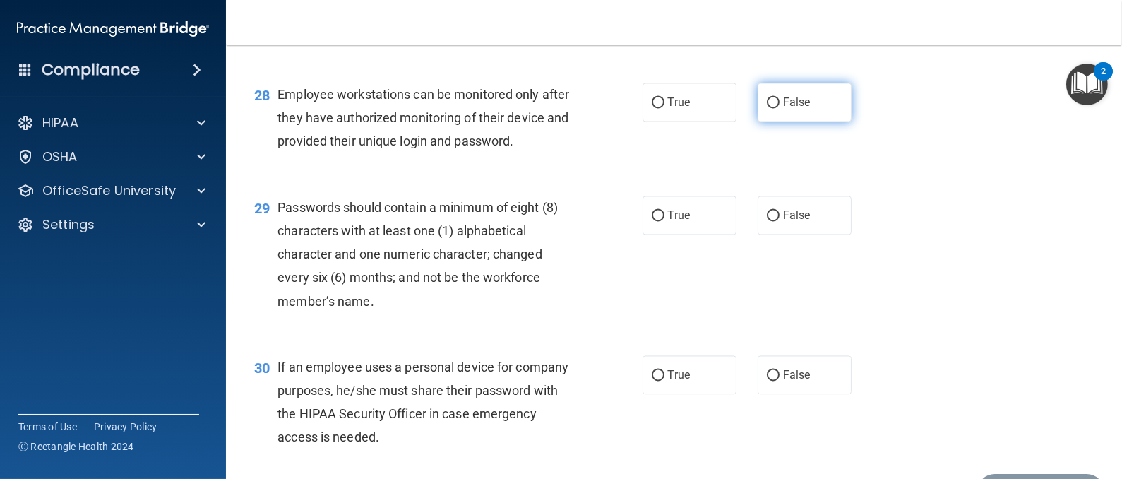
click at [767, 108] on input "False" at bounding box center [773, 102] width 13 height 11
radio input "true"
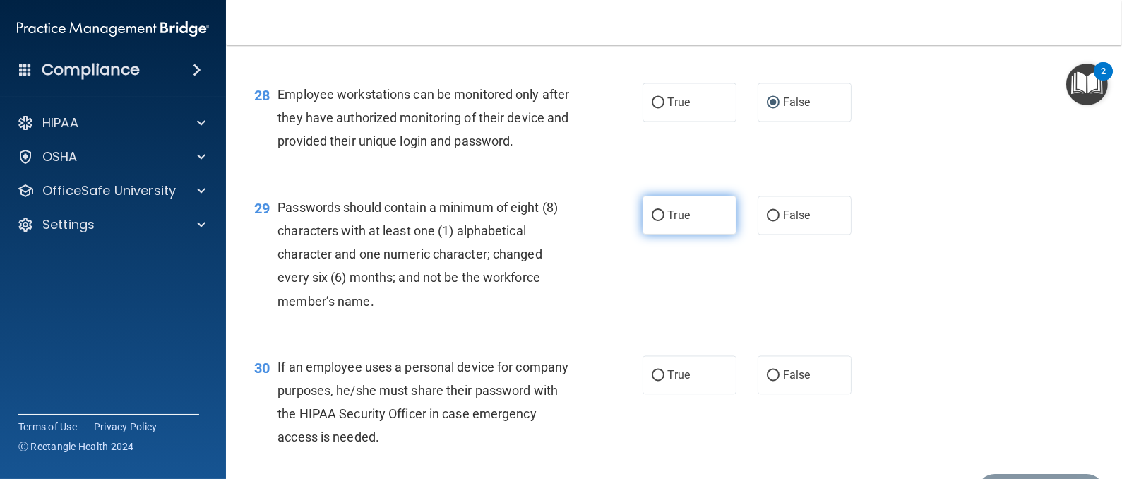
click at [651, 221] on input "True" at bounding box center [657, 215] width 13 height 11
radio input "true"
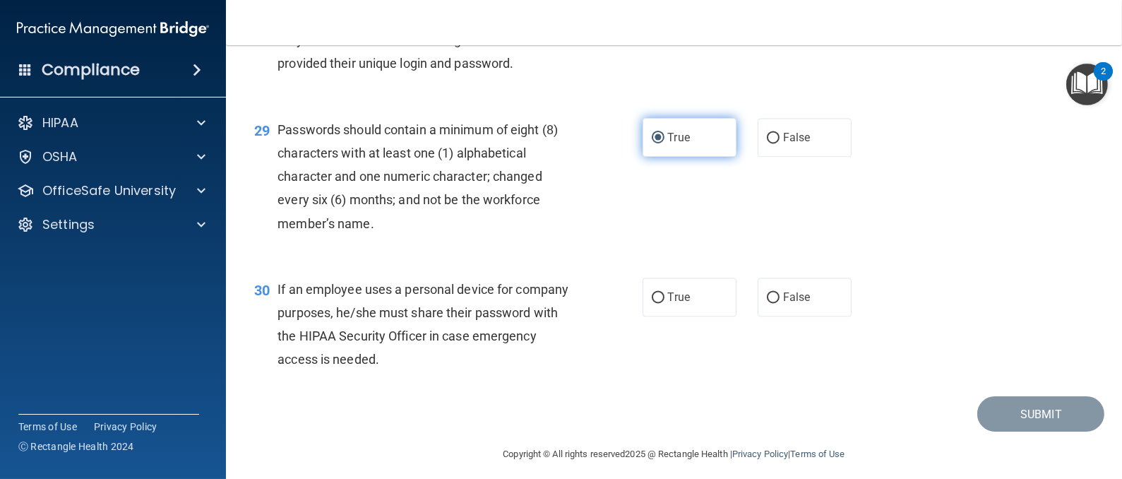
scroll to position [3600, 0]
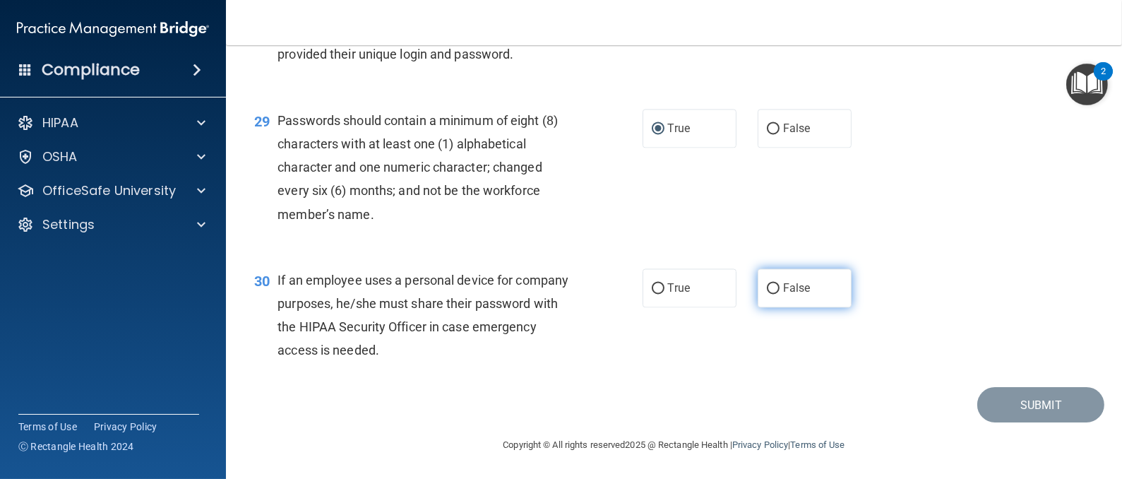
click at [771, 307] on label "False" at bounding box center [804, 287] width 94 height 39
click at [771, 294] on input "False" at bounding box center [773, 288] width 13 height 11
radio input "true"
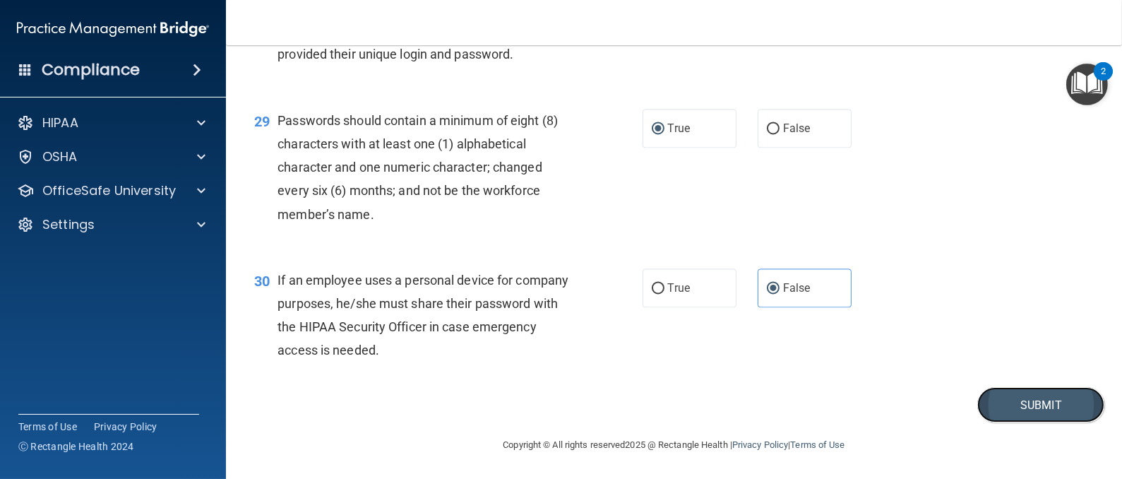
click at [1035, 423] on button "Submit" at bounding box center [1040, 405] width 127 height 36
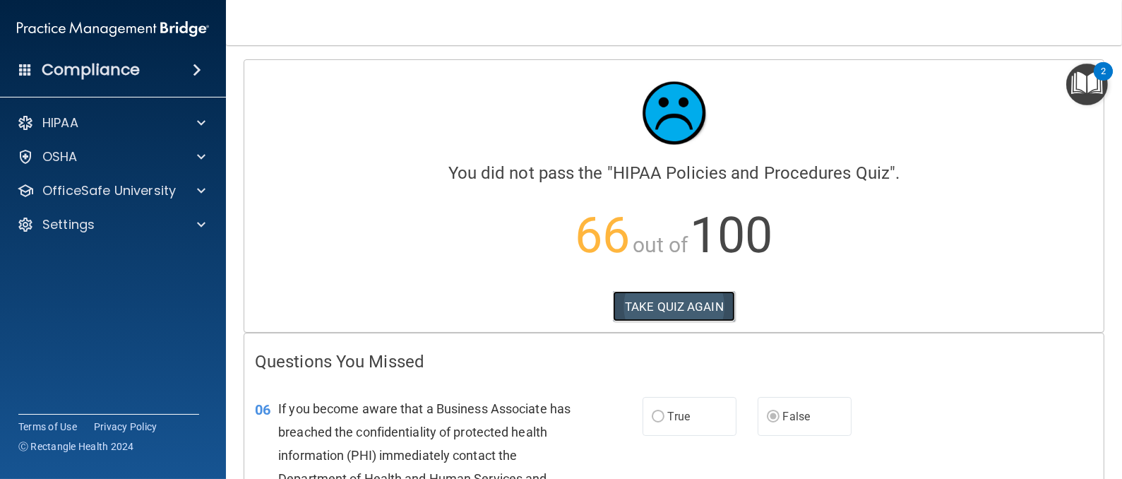
click at [680, 295] on button "TAKE QUIZ AGAIN" at bounding box center [674, 306] width 122 height 31
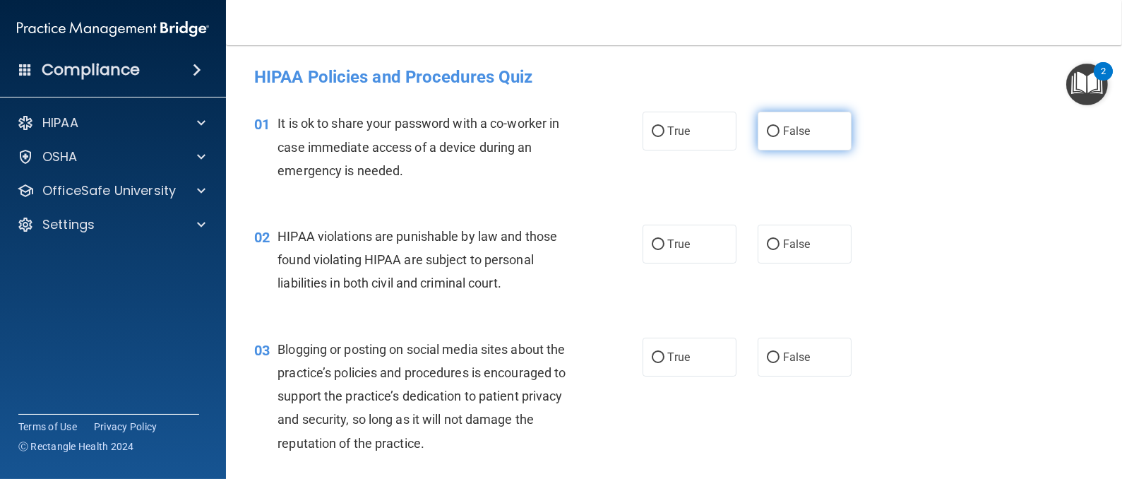
click at [757, 127] on label "False" at bounding box center [804, 131] width 94 height 39
click at [767, 127] on input "False" at bounding box center [773, 131] width 13 height 11
radio input "true"
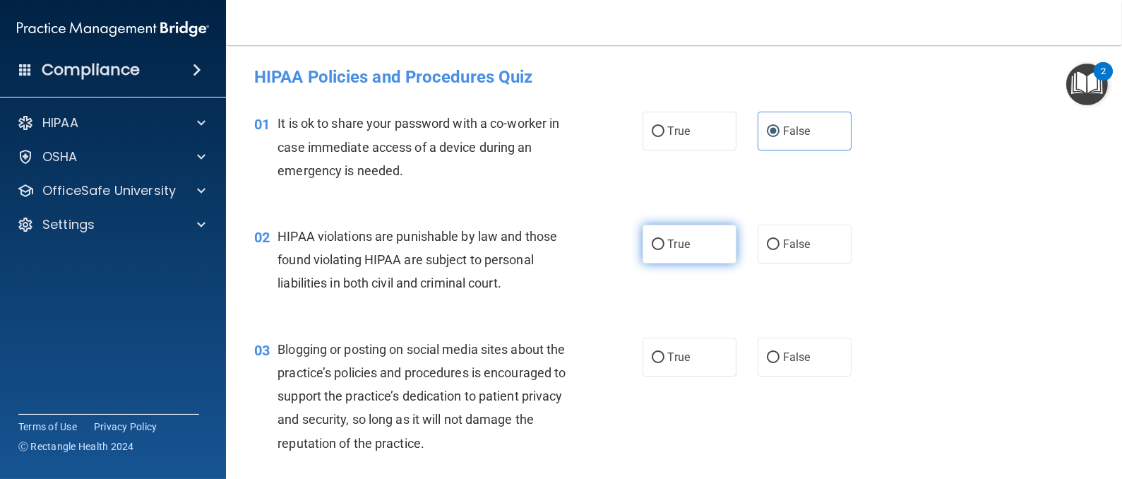
click at [652, 246] on input "True" at bounding box center [657, 244] width 13 height 11
radio input "true"
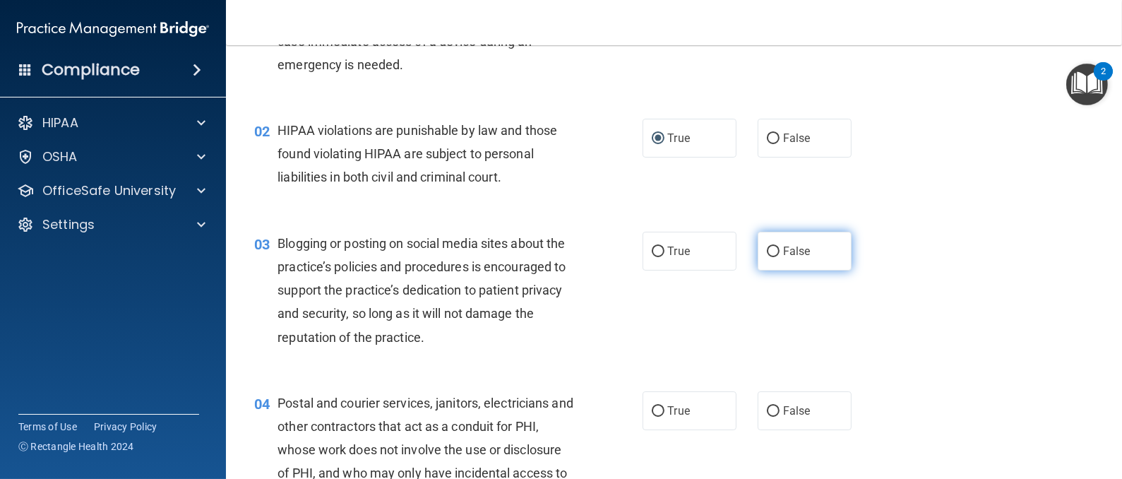
click at [767, 246] on input "False" at bounding box center [773, 251] width 13 height 11
radio input "true"
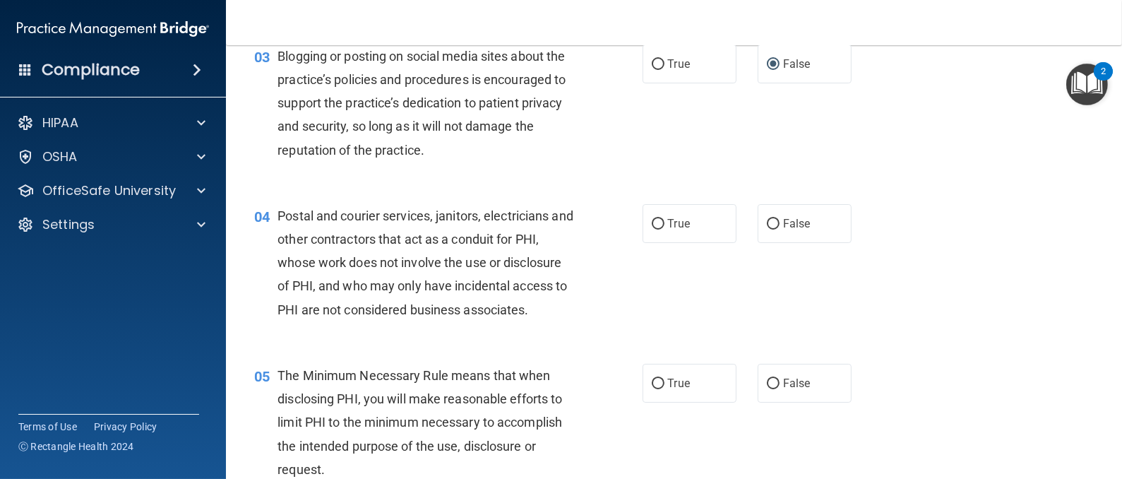
scroll to position [317, 0]
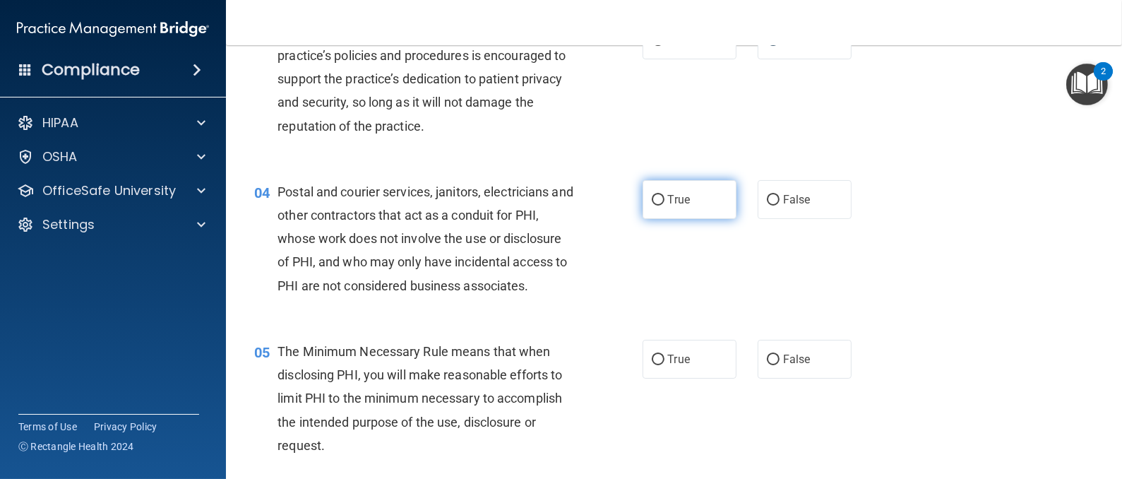
click at [657, 198] on label "True" at bounding box center [689, 199] width 94 height 39
click at [657, 198] on input "True" at bounding box center [657, 200] width 13 height 11
radio input "true"
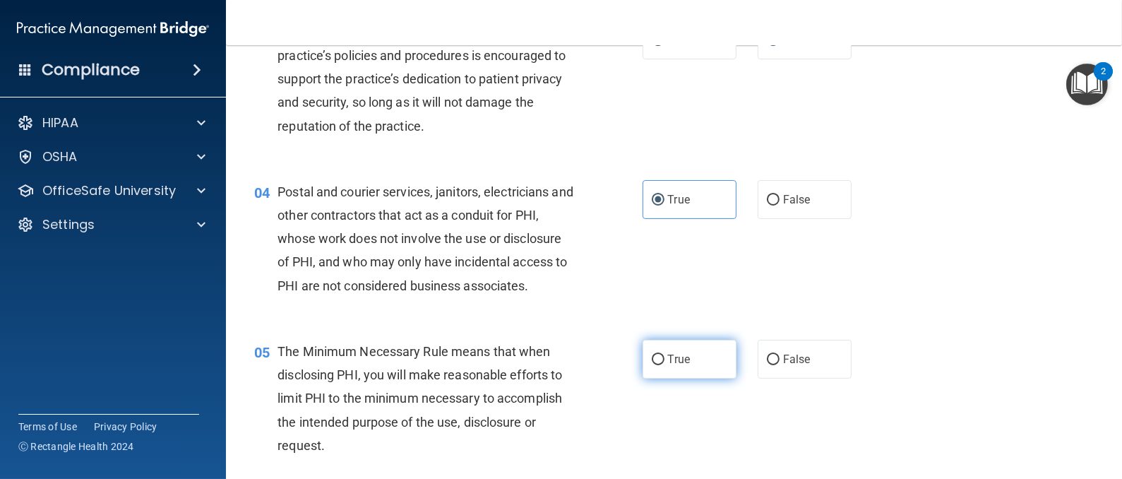
click at [651, 354] on input "True" at bounding box center [657, 359] width 13 height 11
radio input "true"
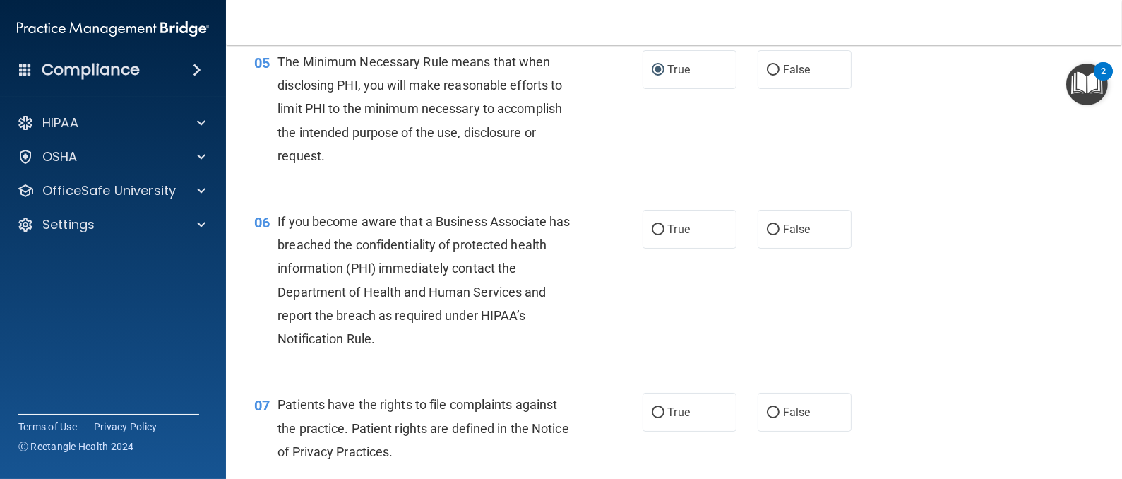
scroll to position [635, 0]
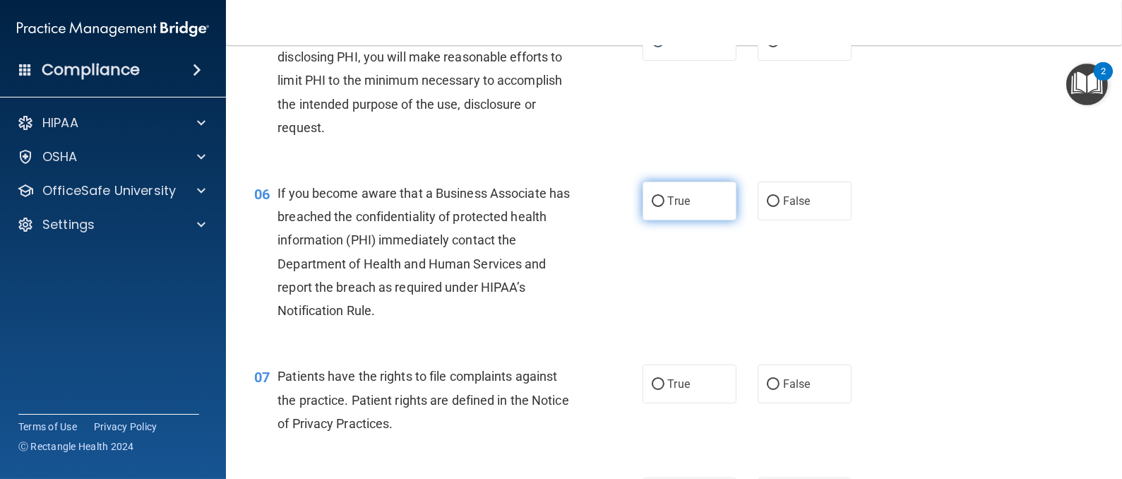
click at [651, 197] on input "True" at bounding box center [657, 201] width 13 height 11
radio input "true"
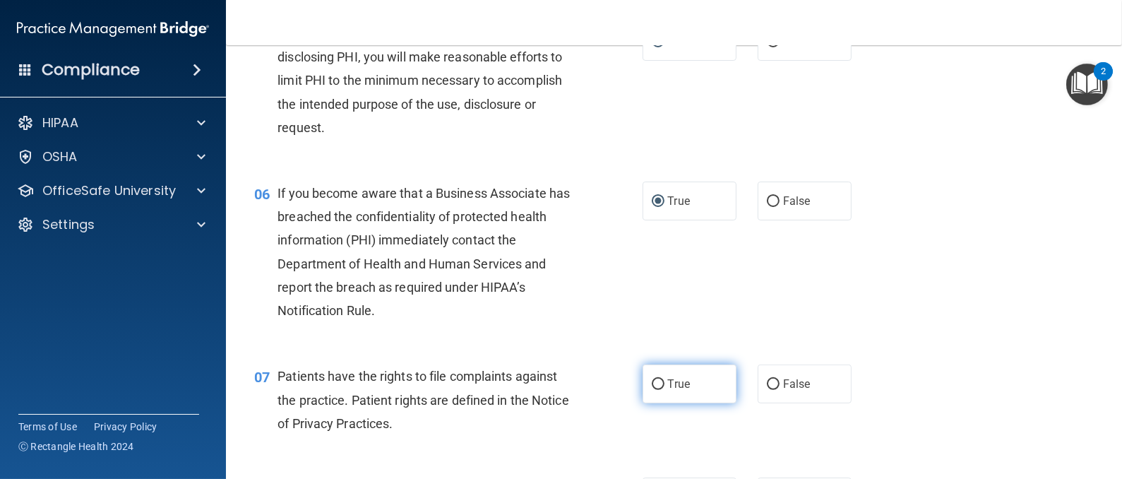
click at [651, 380] on input "True" at bounding box center [657, 384] width 13 height 11
radio input "true"
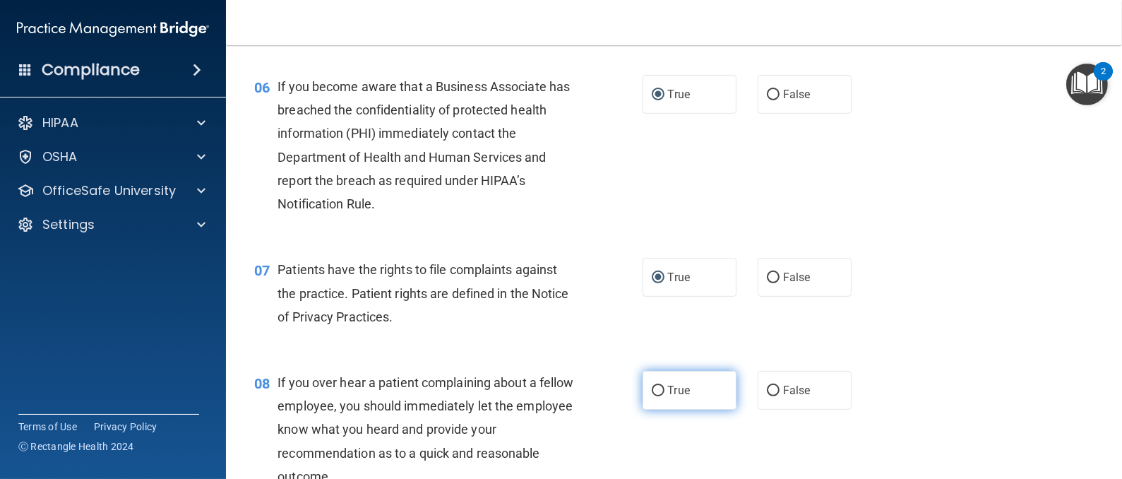
scroll to position [847, 0]
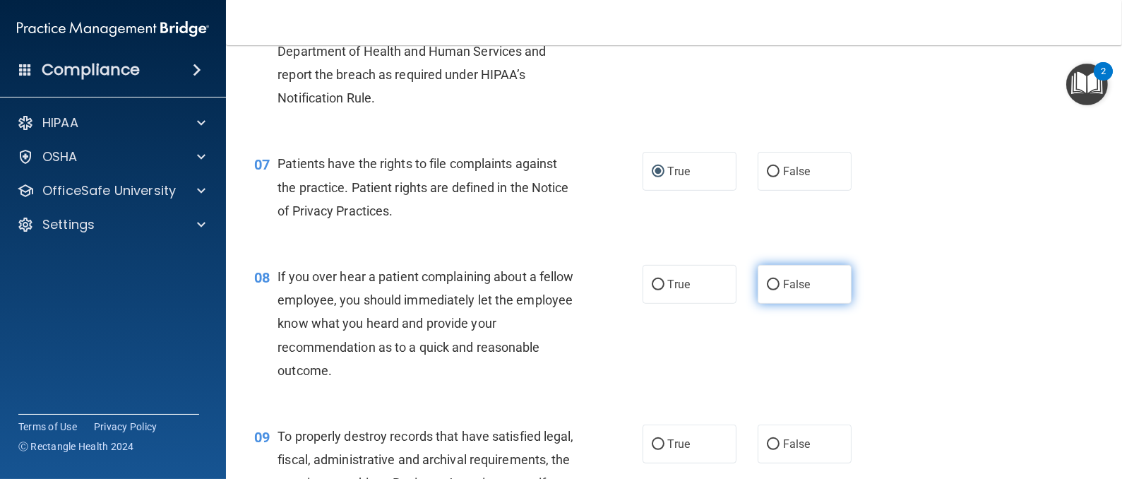
click at [765, 290] on label "False" at bounding box center [804, 284] width 94 height 39
click at [767, 290] on input "False" at bounding box center [773, 285] width 13 height 11
radio input "true"
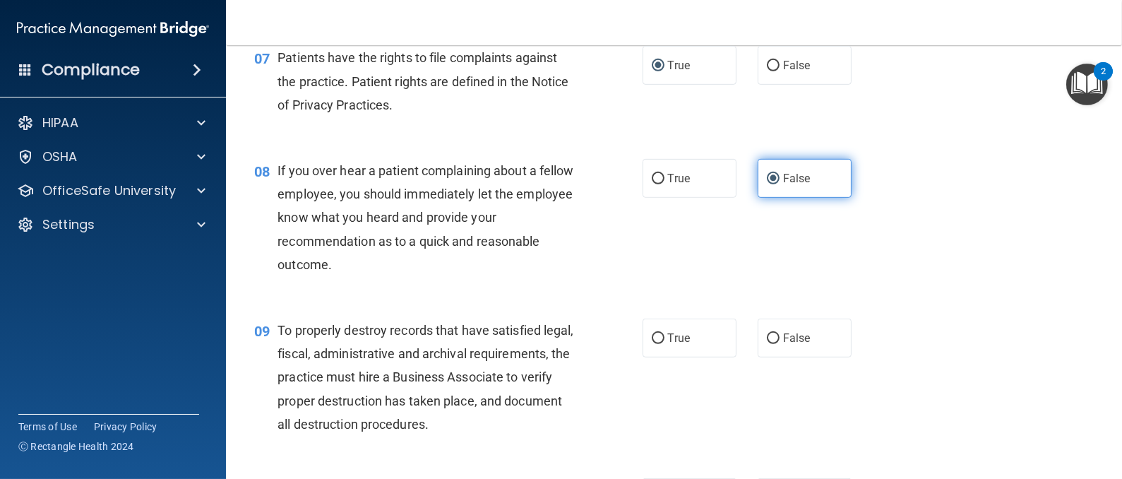
scroll to position [1059, 0]
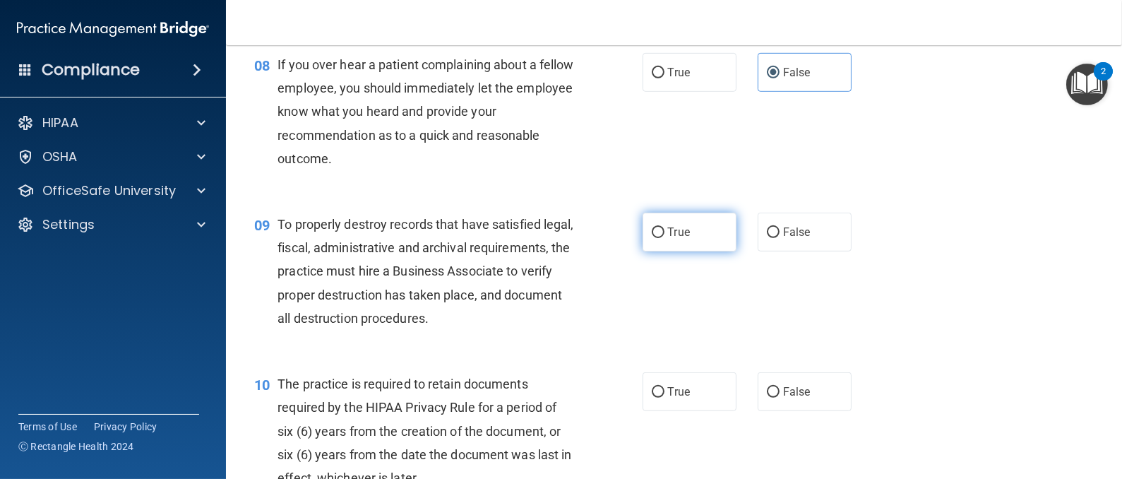
click at [654, 223] on label "True" at bounding box center [689, 231] width 94 height 39
click at [654, 227] on input "True" at bounding box center [657, 232] width 13 height 11
radio input "true"
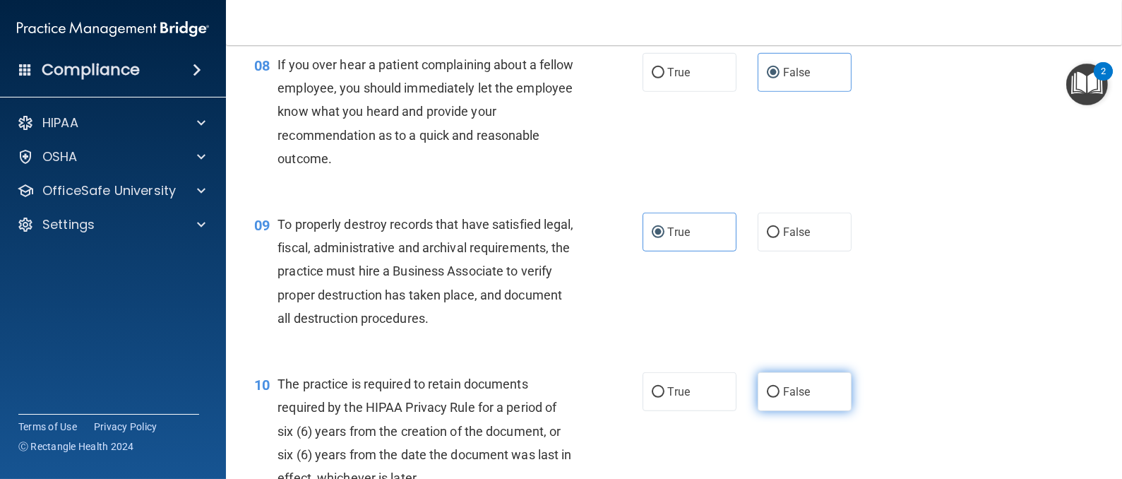
click at [767, 389] on input "False" at bounding box center [773, 392] width 13 height 11
radio input "true"
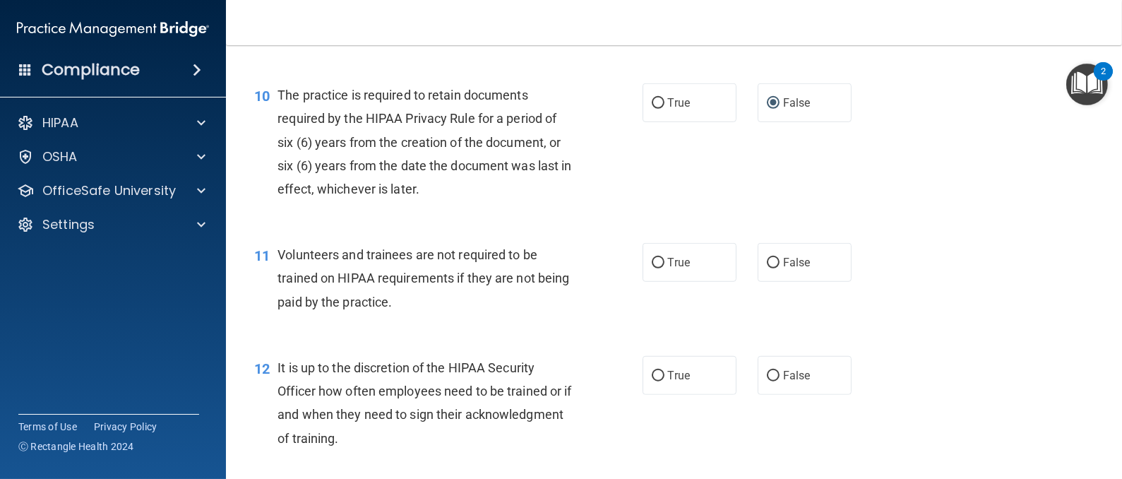
scroll to position [1376, 0]
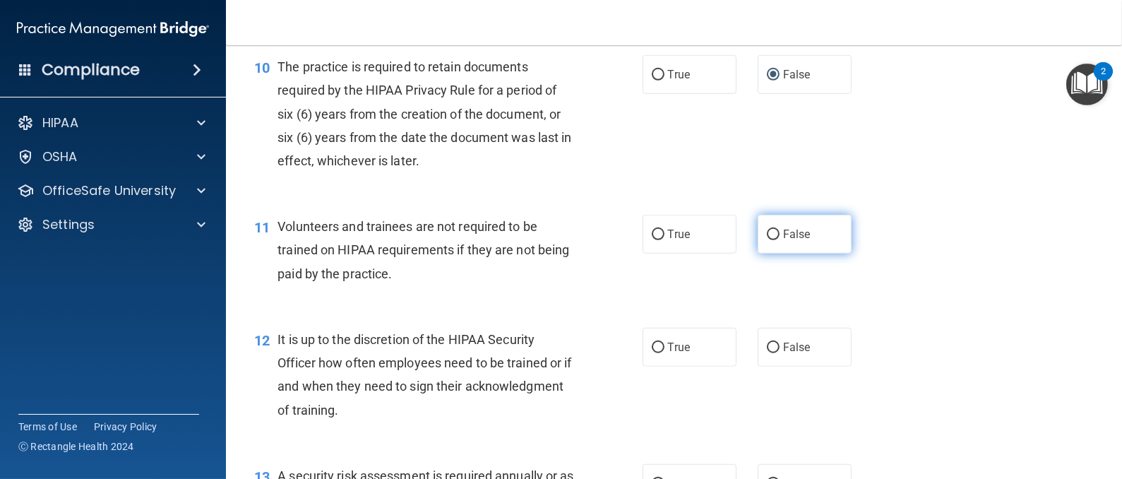
click at [767, 229] on input "False" at bounding box center [773, 234] width 13 height 11
radio input "true"
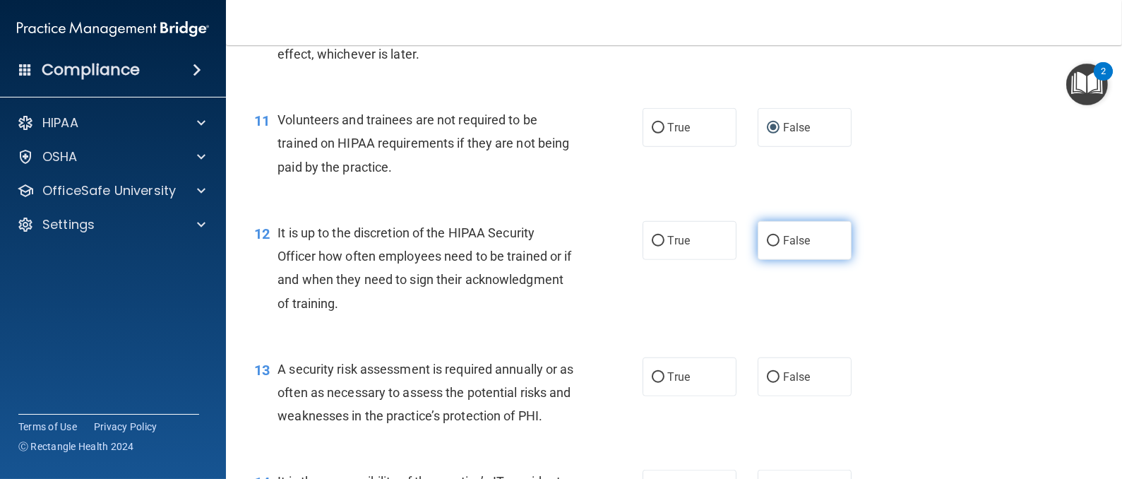
click at [766, 246] on label "False" at bounding box center [804, 240] width 94 height 39
click at [767, 246] on input "False" at bounding box center [773, 241] width 13 height 11
radio input "true"
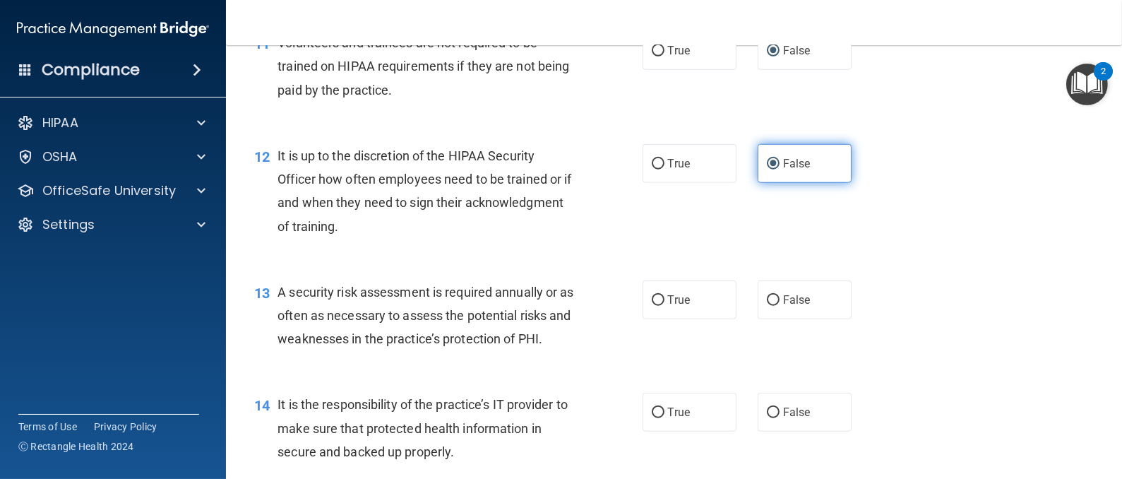
scroll to position [1588, 0]
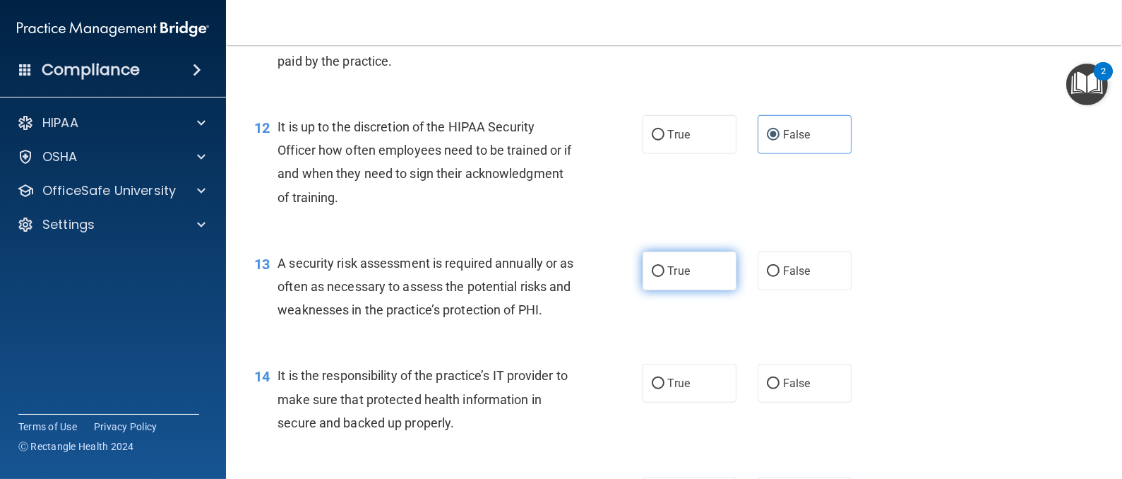
click at [649, 280] on label "True" at bounding box center [689, 270] width 94 height 39
click at [651, 277] on input "True" at bounding box center [657, 271] width 13 height 11
radio input "true"
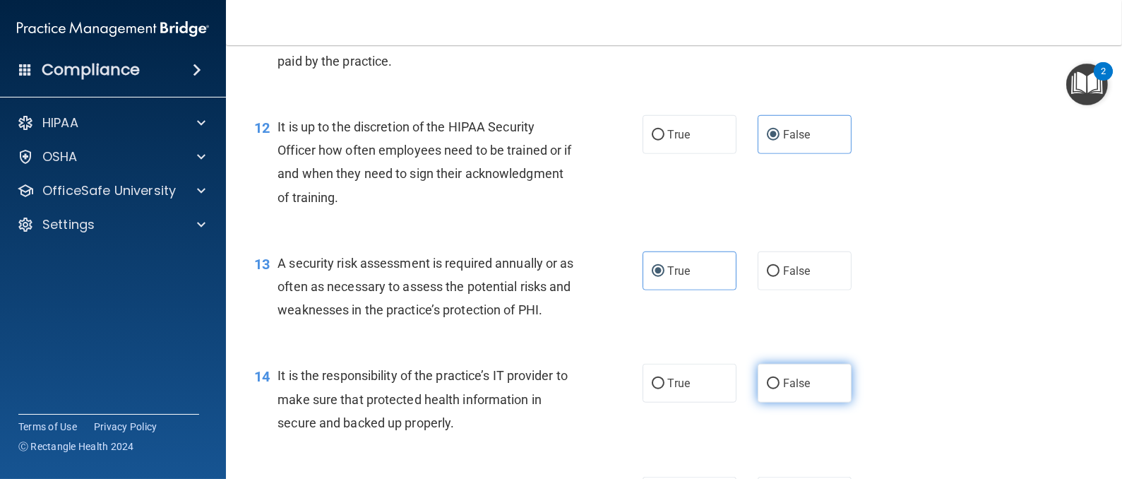
click at [762, 396] on label "False" at bounding box center [804, 383] width 94 height 39
click at [767, 389] on input "False" at bounding box center [773, 383] width 13 height 11
radio input "true"
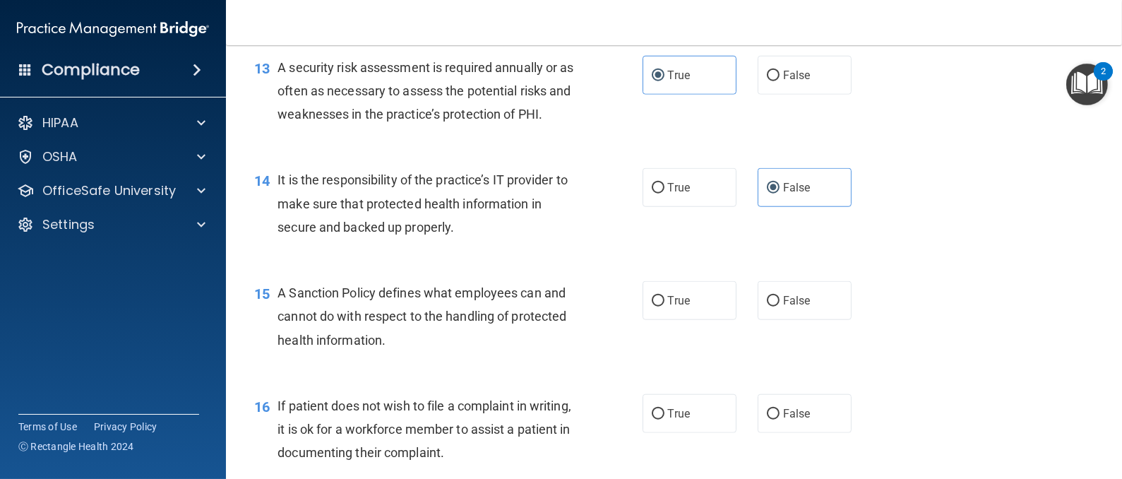
scroll to position [1800, 0]
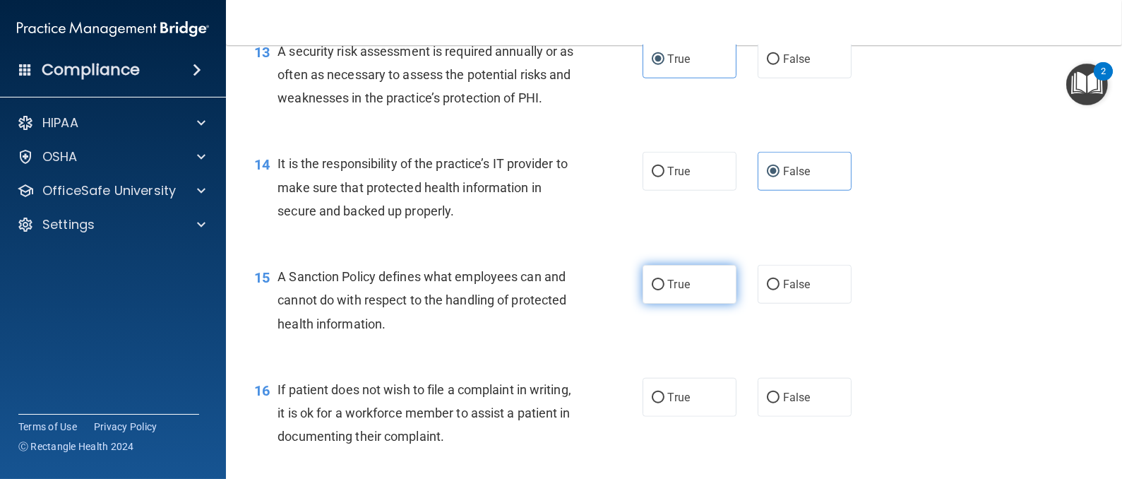
click at [651, 290] on input "True" at bounding box center [657, 285] width 13 height 11
radio input "true"
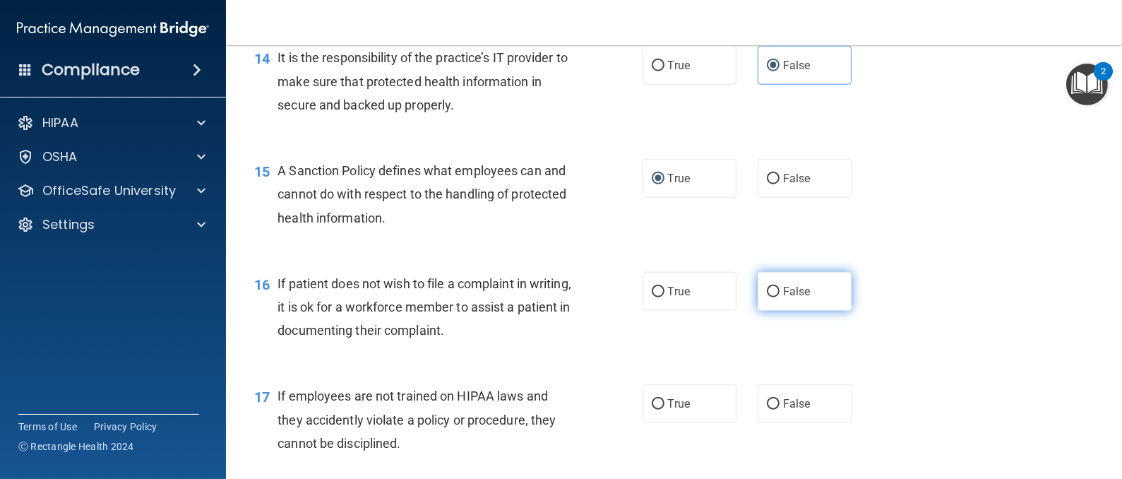
click at [767, 297] on input "False" at bounding box center [773, 292] width 13 height 11
radio input "true"
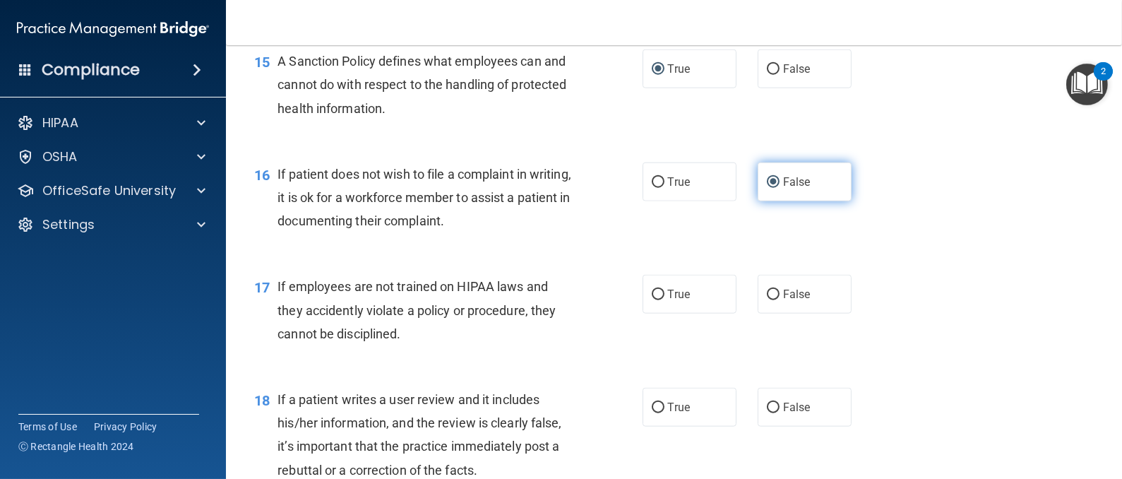
scroll to position [2118, 0]
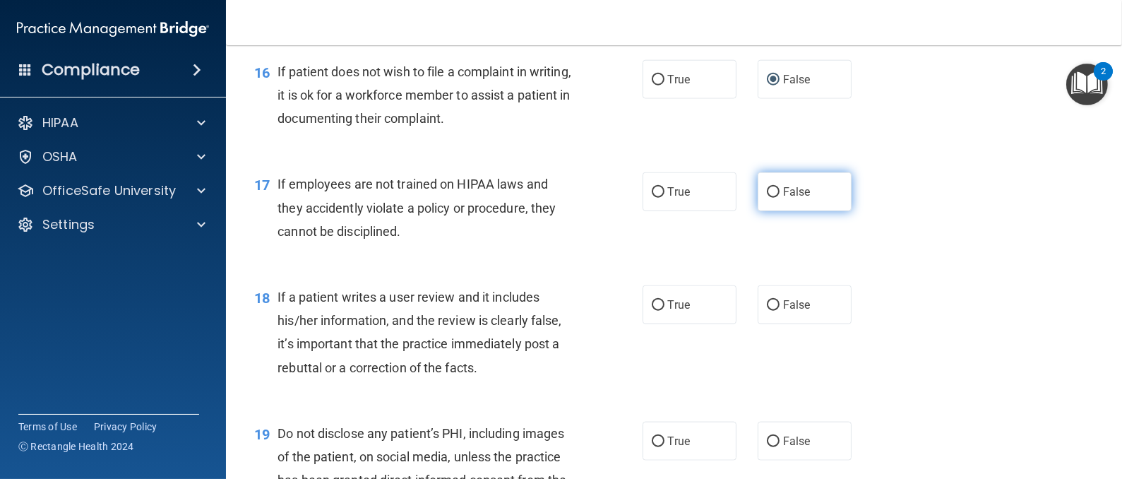
click at [767, 198] on input "False" at bounding box center [773, 192] width 13 height 11
radio input "true"
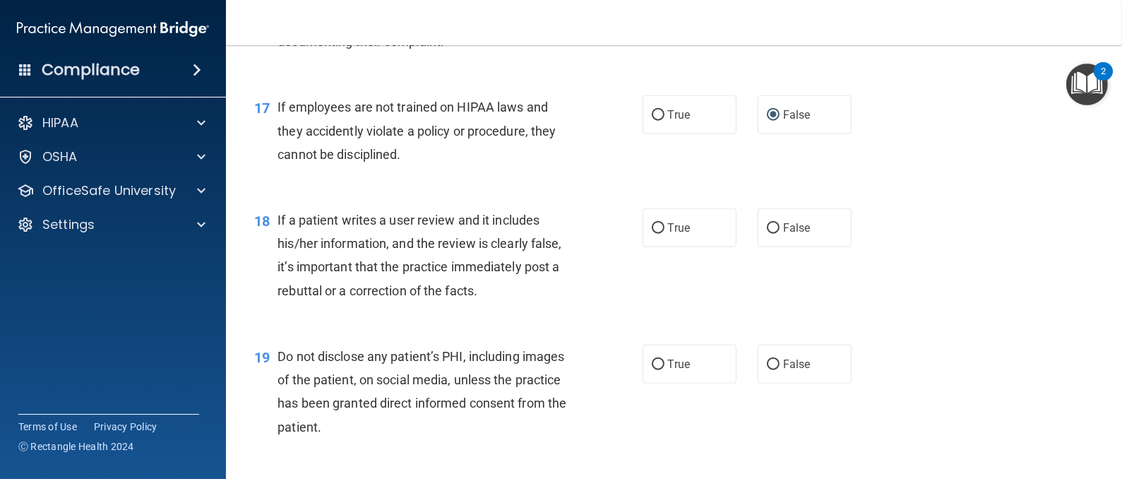
scroll to position [2223, 0]
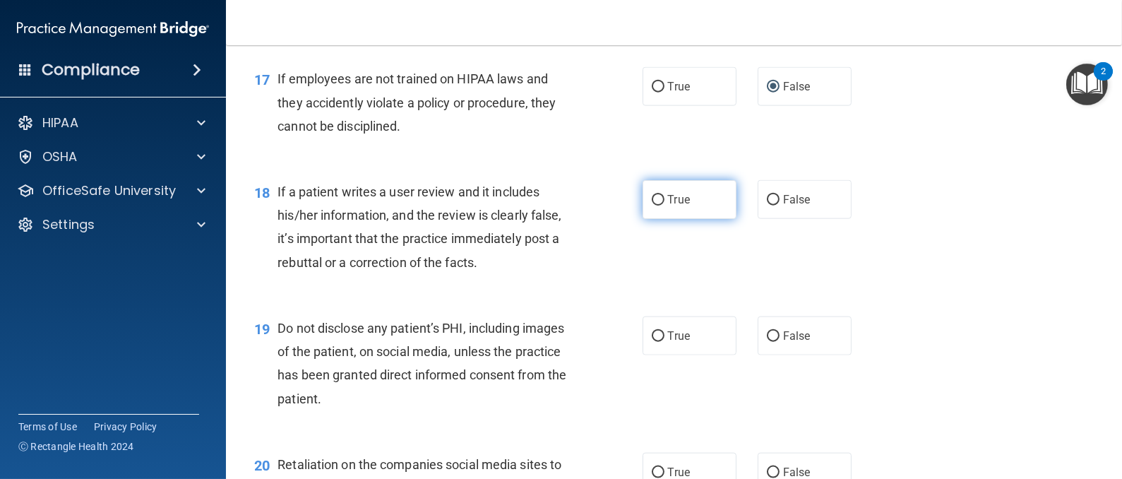
click at [651, 205] on input "True" at bounding box center [657, 200] width 13 height 11
radio input "true"
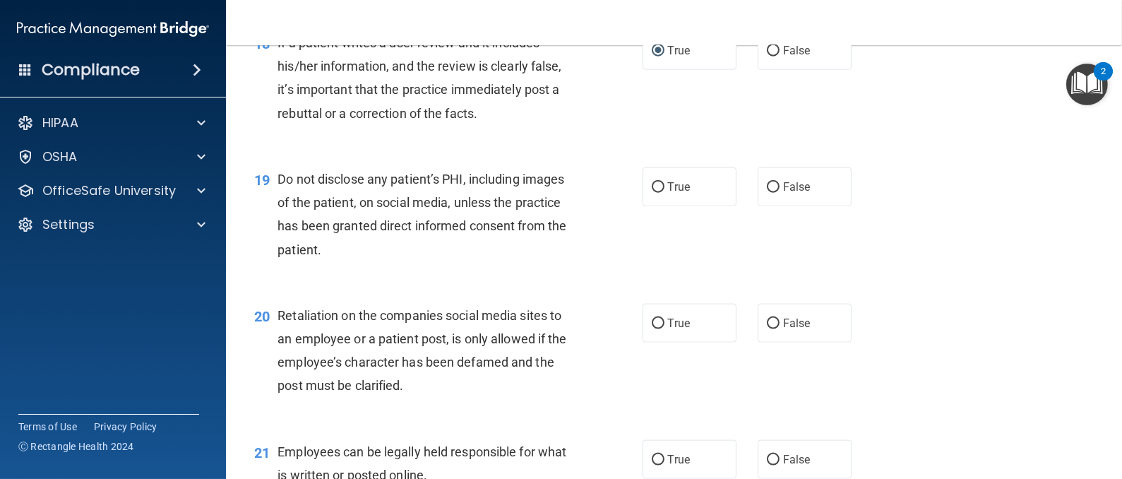
scroll to position [2434, 0]
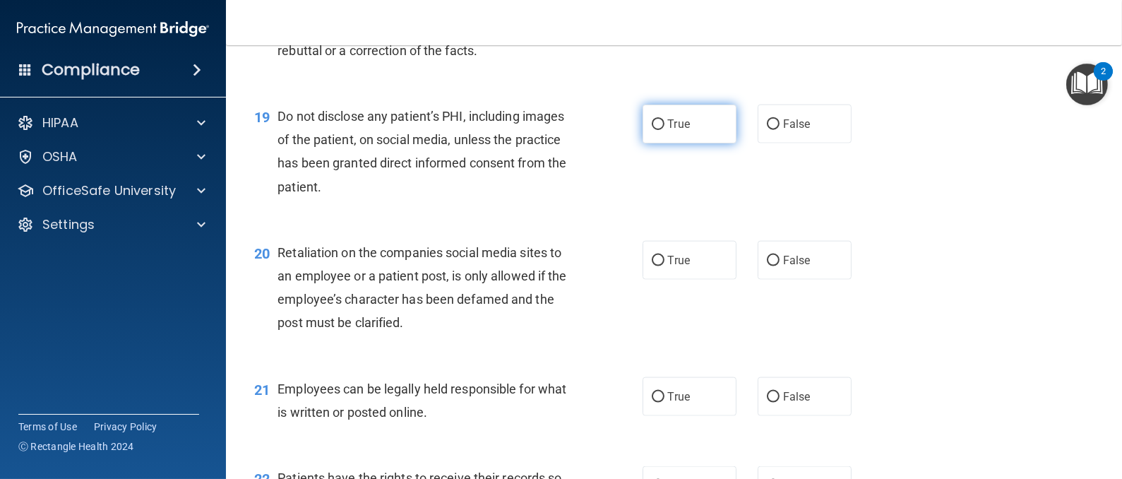
click at [651, 130] on input "True" at bounding box center [657, 124] width 13 height 11
radio input "true"
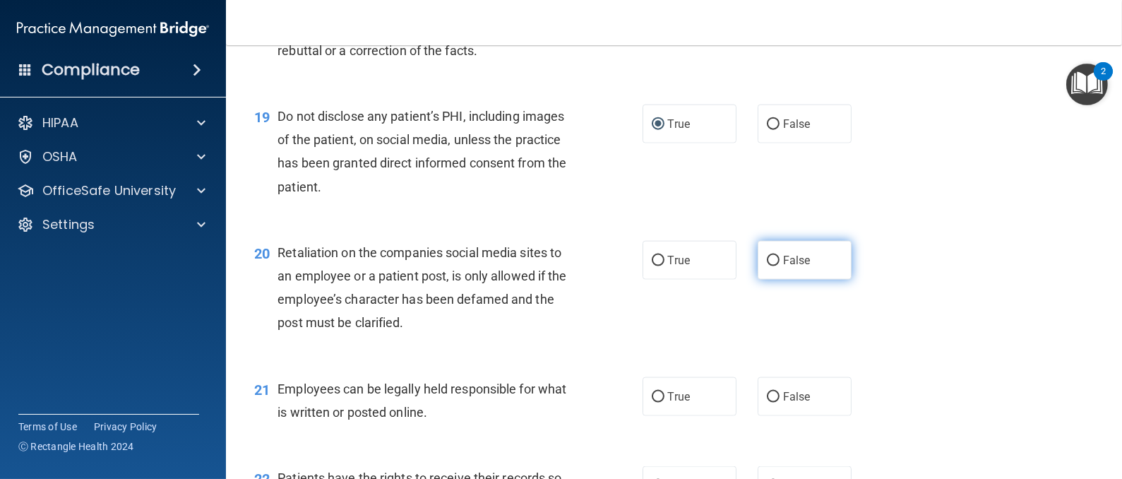
click at [767, 266] on input "False" at bounding box center [773, 261] width 13 height 11
radio input "true"
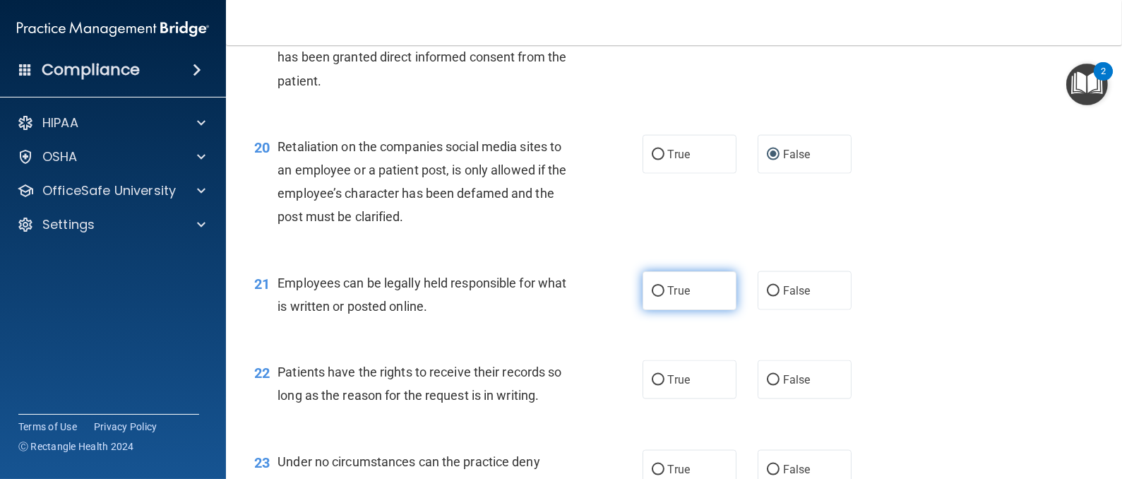
click at [651, 296] on input "True" at bounding box center [657, 291] width 13 height 11
radio input "true"
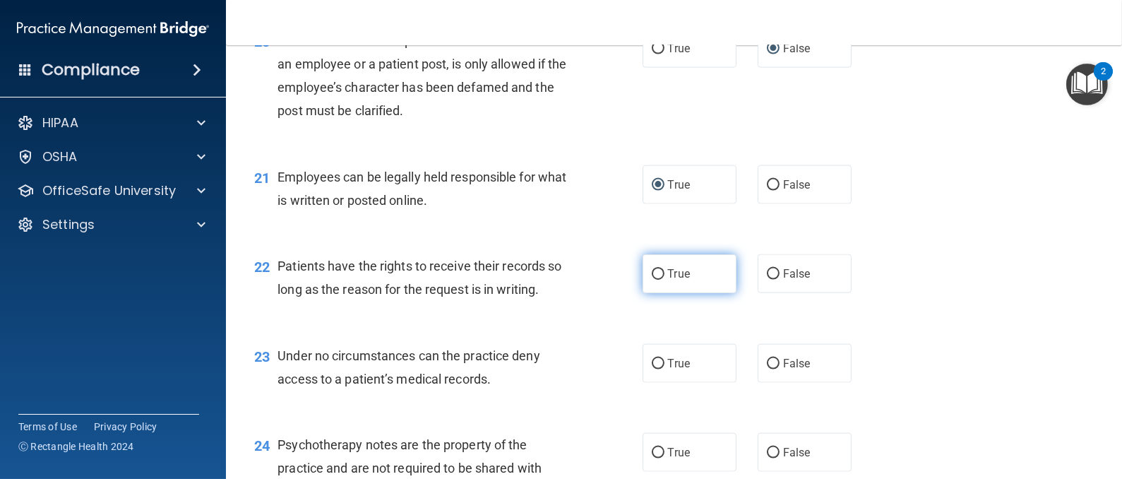
click at [651, 293] on label "True" at bounding box center [689, 273] width 94 height 39
click at [651, 280] on input "True" at bounding box center [657, 274] width 13 height 11
radio input "true"
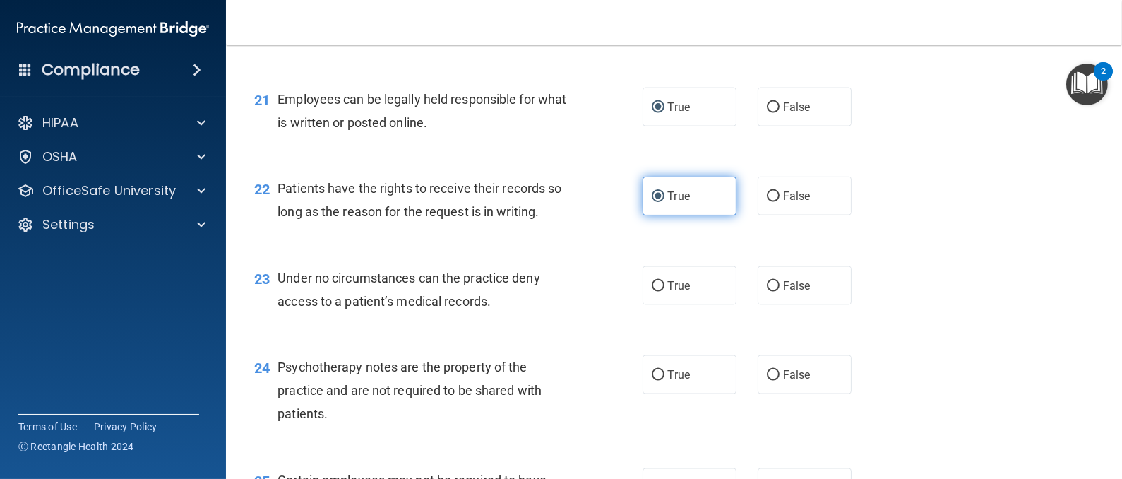
scroll to position [2752, 0]
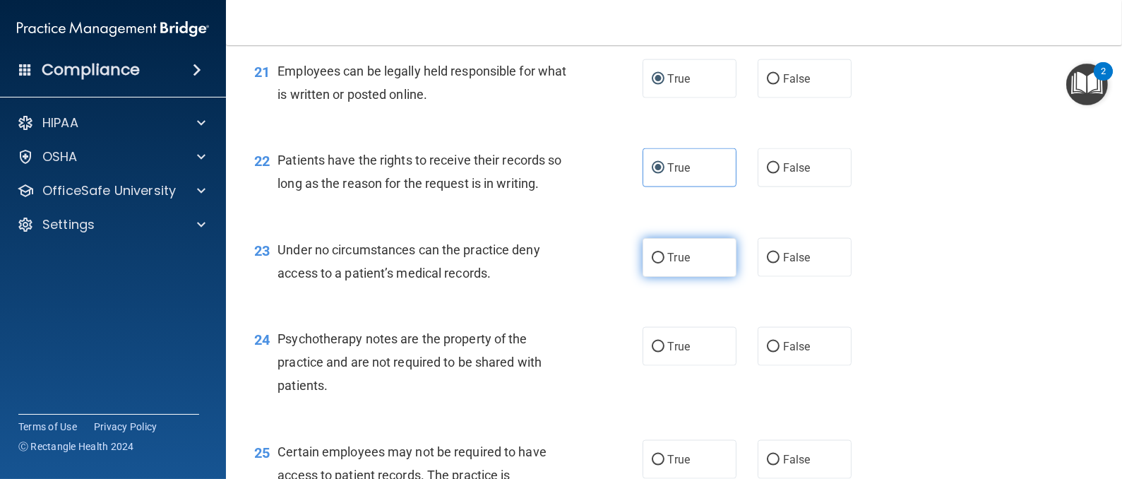
click at [655, 263] on input "True" at bounding box center [657, 258] width 13 height 11
radio input "true"
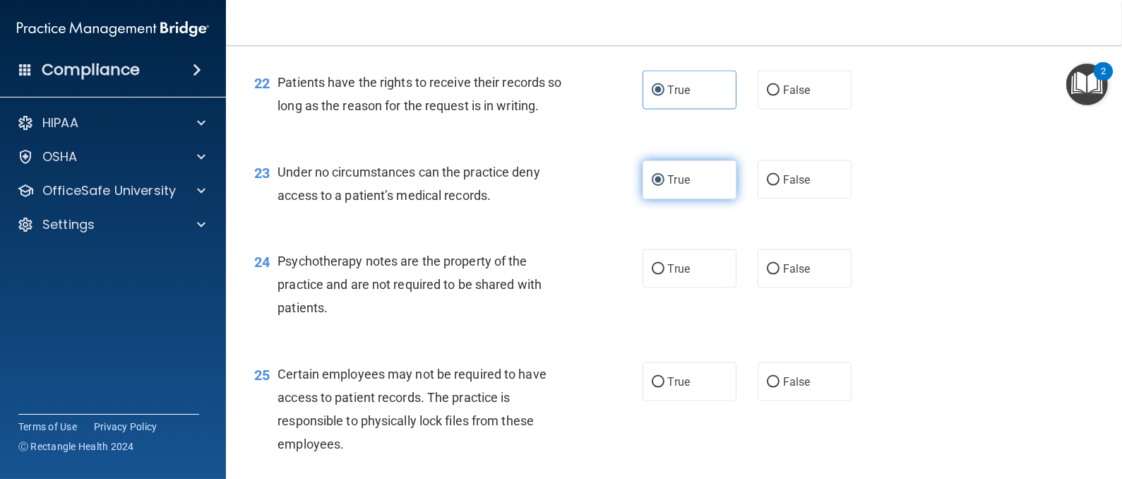
scroll to position [2858, 0]
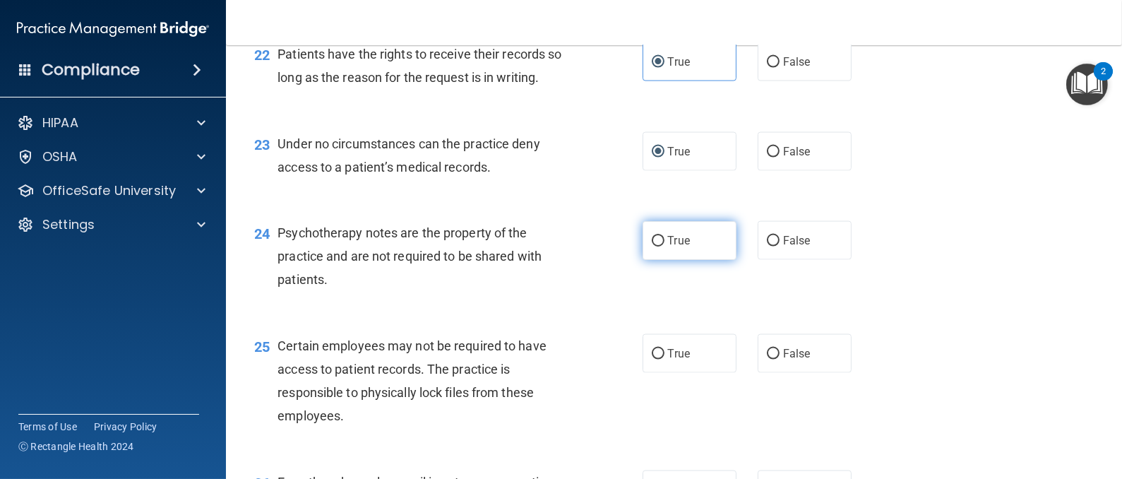
click at [651, 246] on input "True" at bounding box center [657, 241] width 13 height 11
radio input "true"
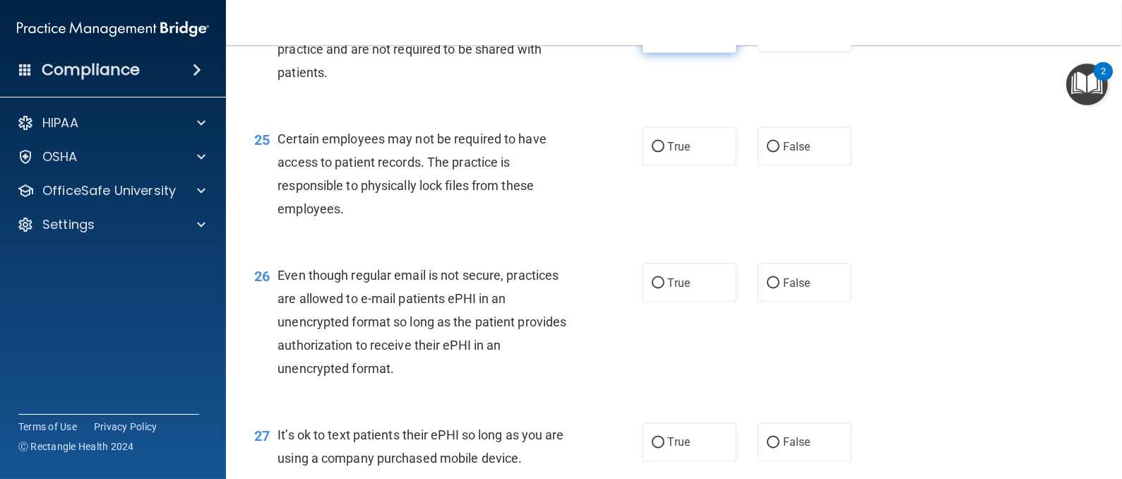
scroll to position [3070, 0]
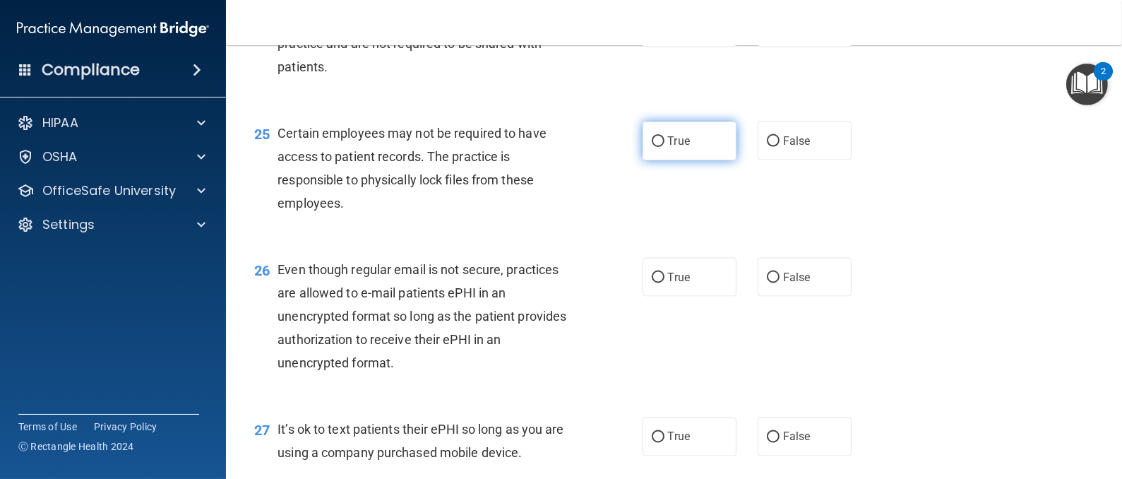
click at [651, 147] on input "True" at bounding box center [657, 141] width 13 height 11
radio input "true"
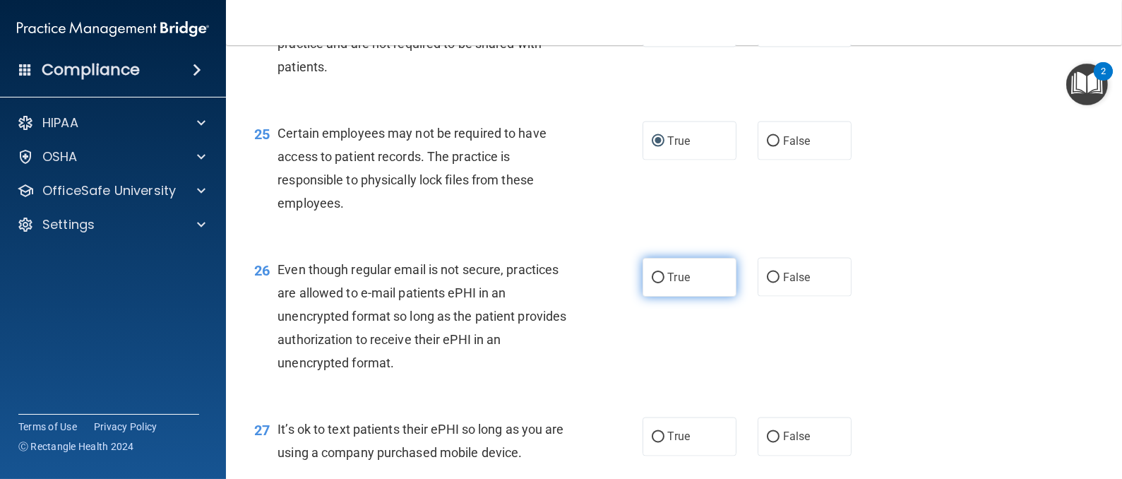
click at [651, 283] on input "True" at bounding box center [657, 277] width 13 height 11
radio input "true"
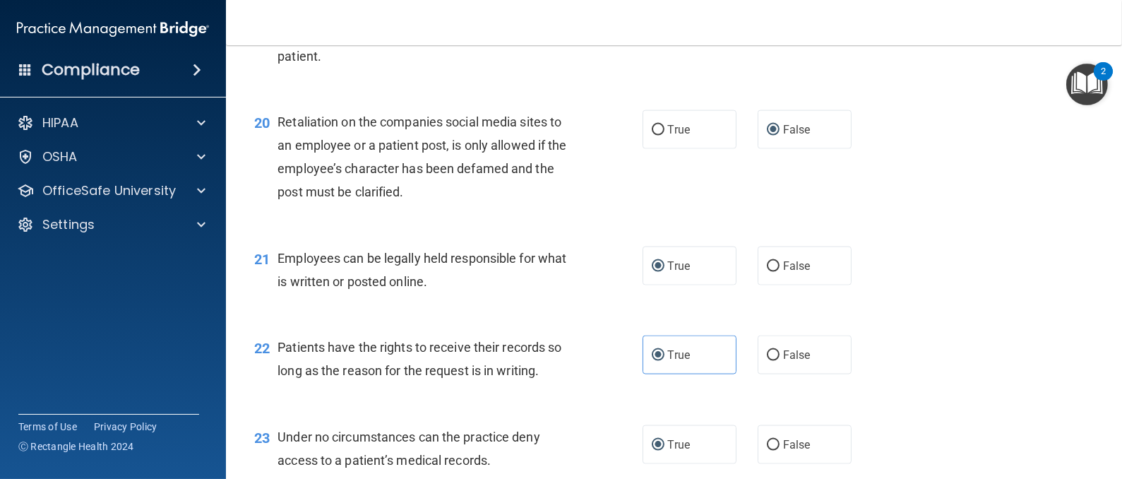
scroll to position [2646, 0]
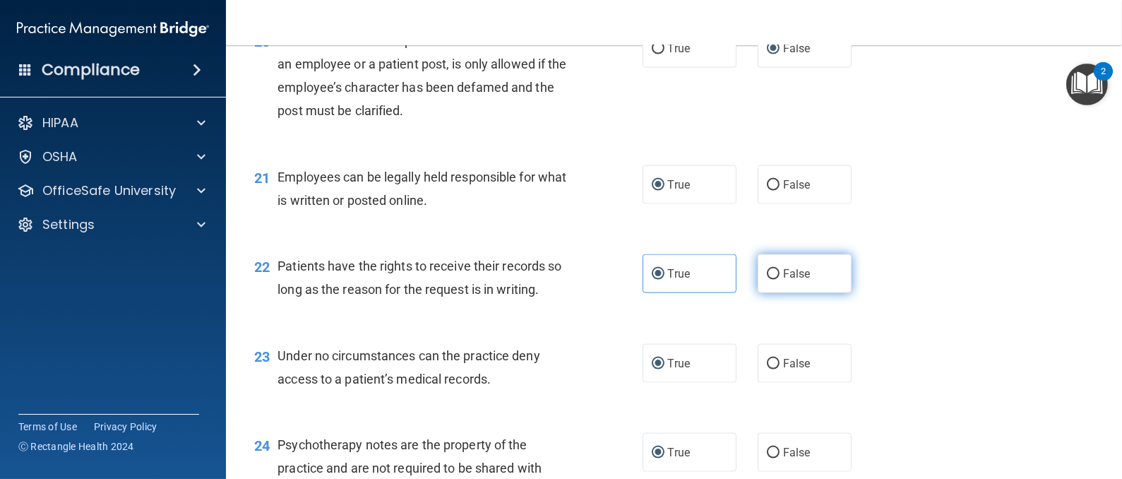
click at [770, 293] on label "False" at bounding box center [804, 273] width 94 height 39
click at [770, 280] on input "False" at bounding box center [773, 274] width 13 height 11
radio input "true"
radio input "false"
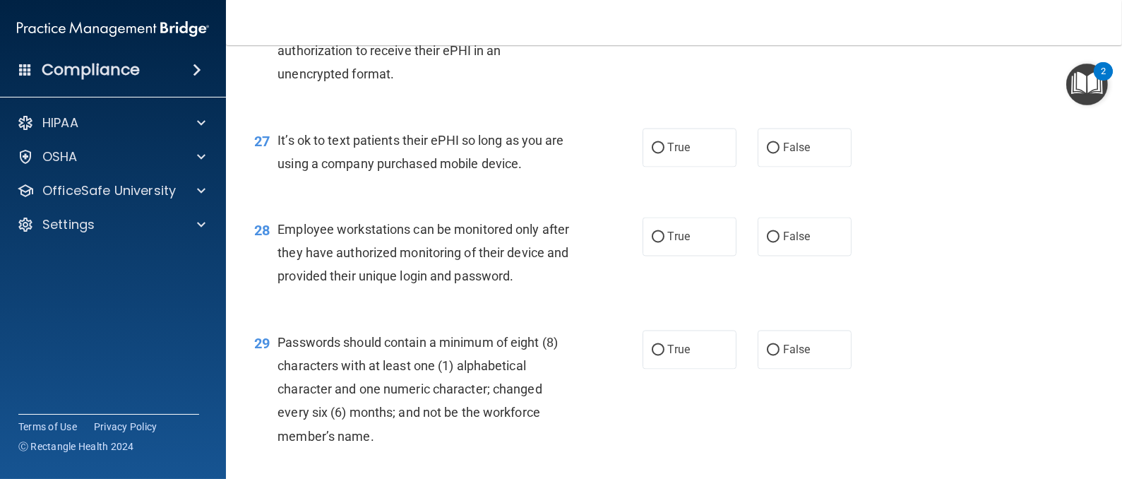
scroll to position [3388, 0]
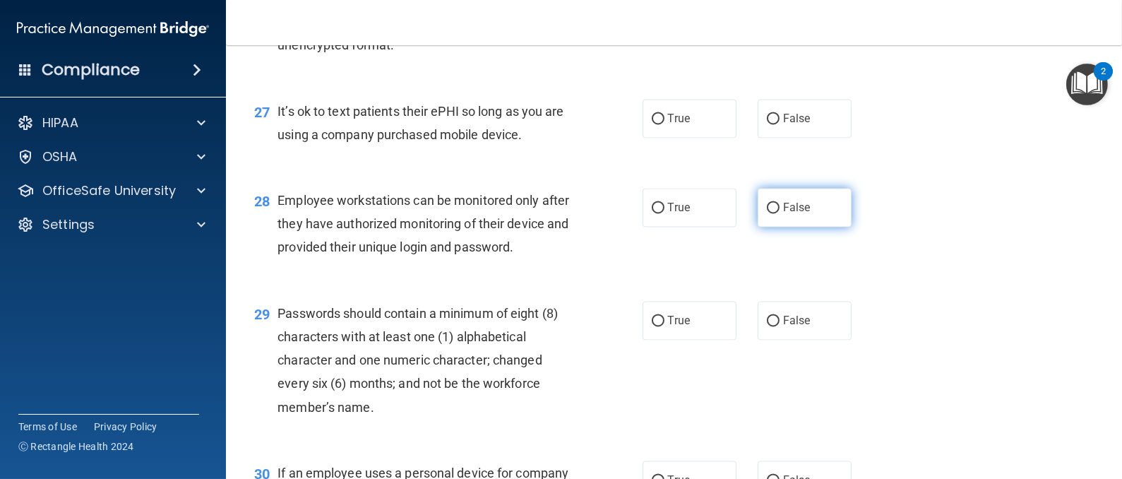
click at [767, 214] on input "False" at bounding box center [773, 208] width 13 height 11
radio input "true"
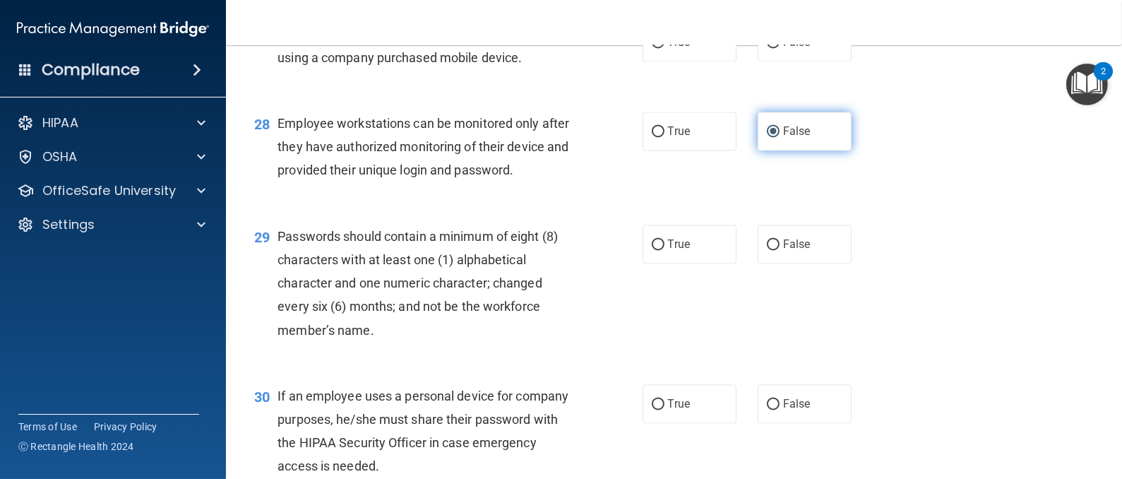
scroll to position [3494, 0]
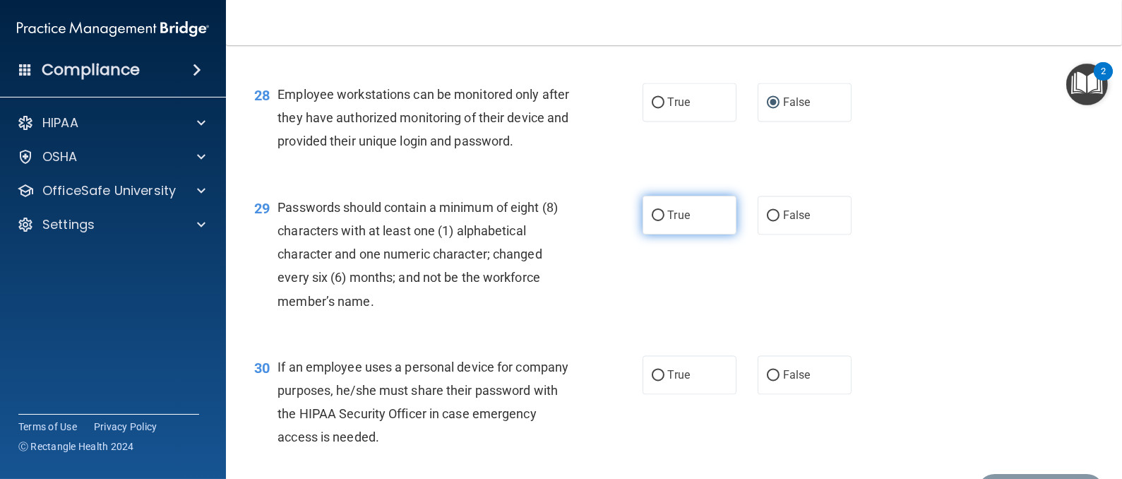
click at [651, 221] on input "True" at bounding box center [657, 215] width 13 height 11
radio input "true"
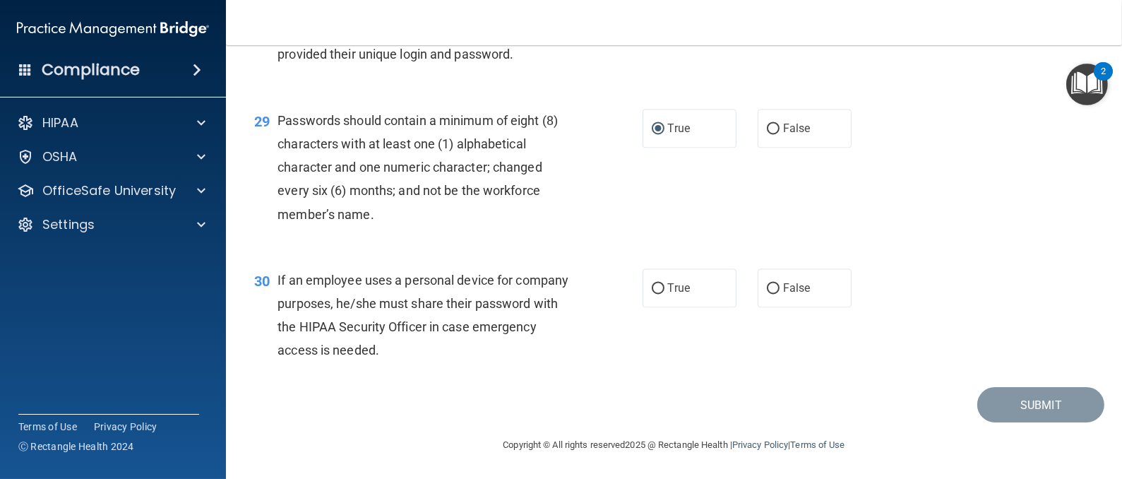
scroll to position [3627, 0]
click at [767, 289] on input "False" at bounding box center [773, 288] width 13 height 11
radio input "true"
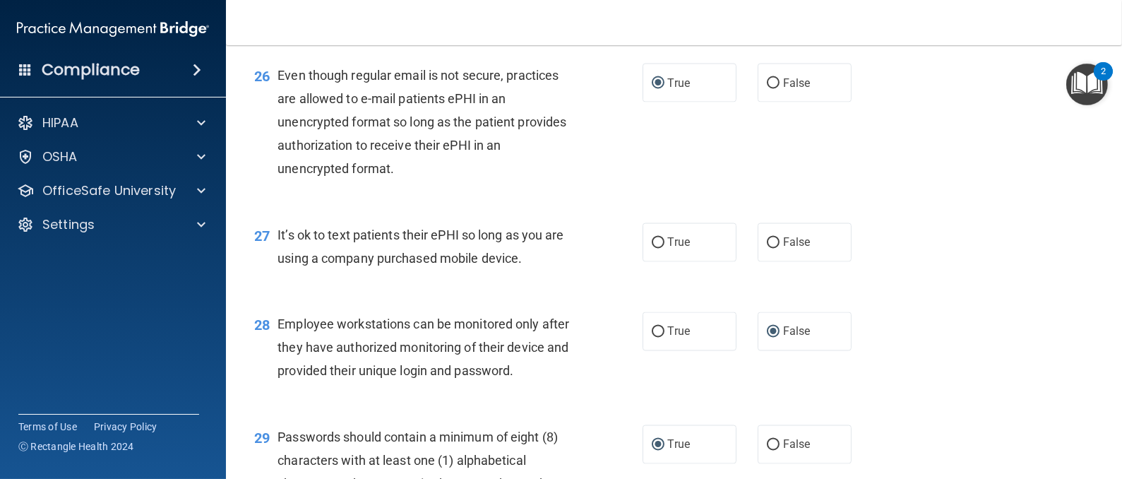
scroll to position [3282, 0]
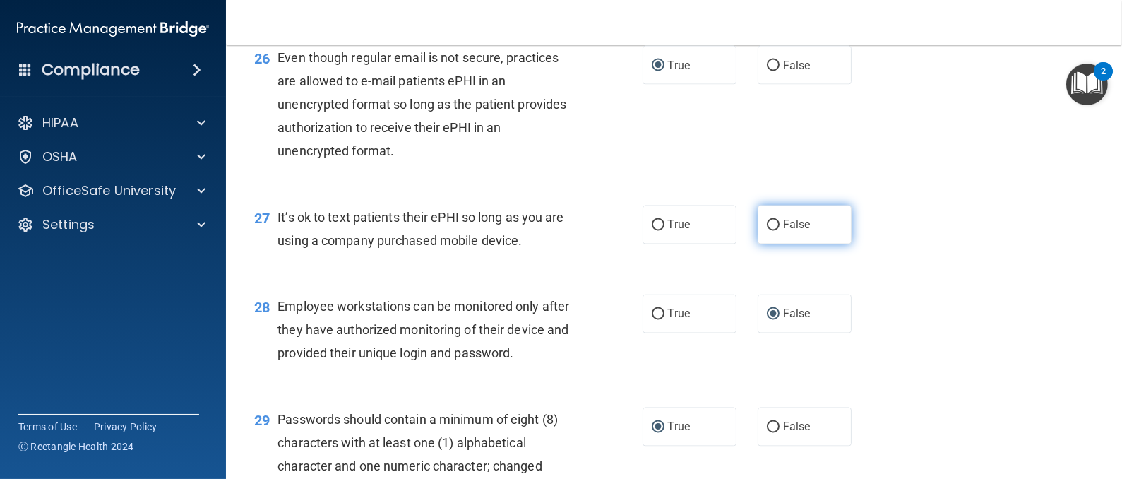
click at [767, 231] on input "False" at bounding box center [773, 225] width 13 height 11
radio input "true"
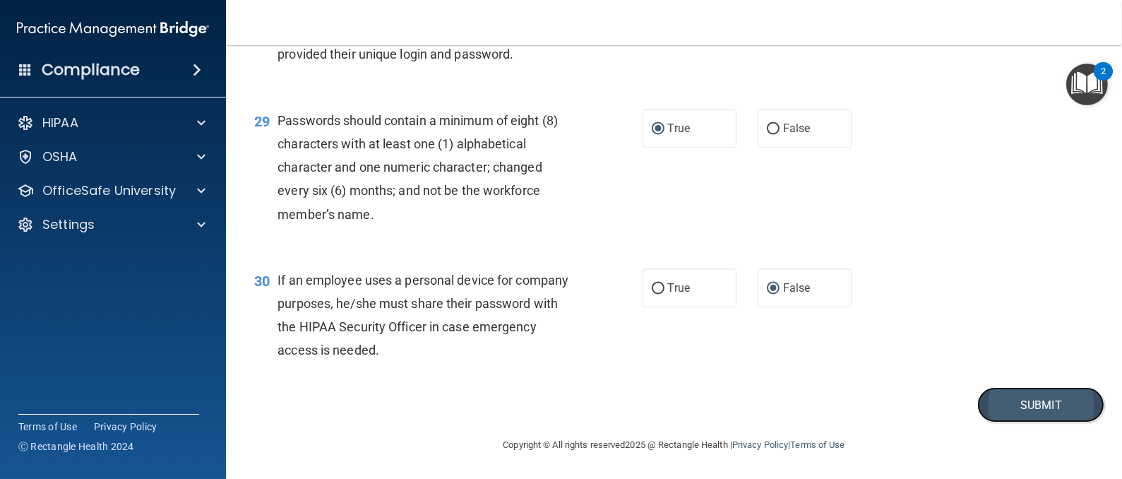
click at [1016, 406] on button "Submit" at bounding box center [1040, 405] width 127 height 36
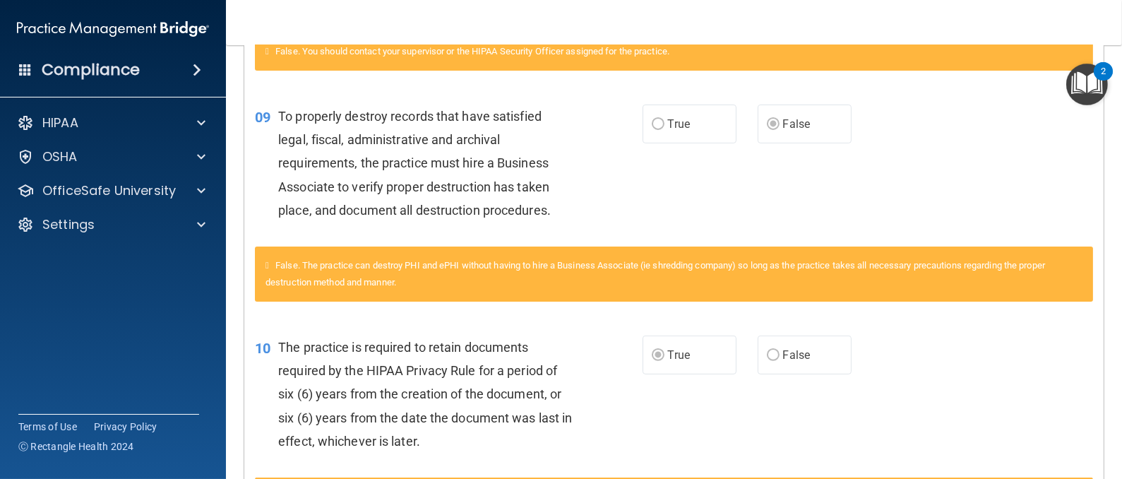
scroll to position [953, 0]
